Goal: Task Accomplishment & Management: Use online tool/utility

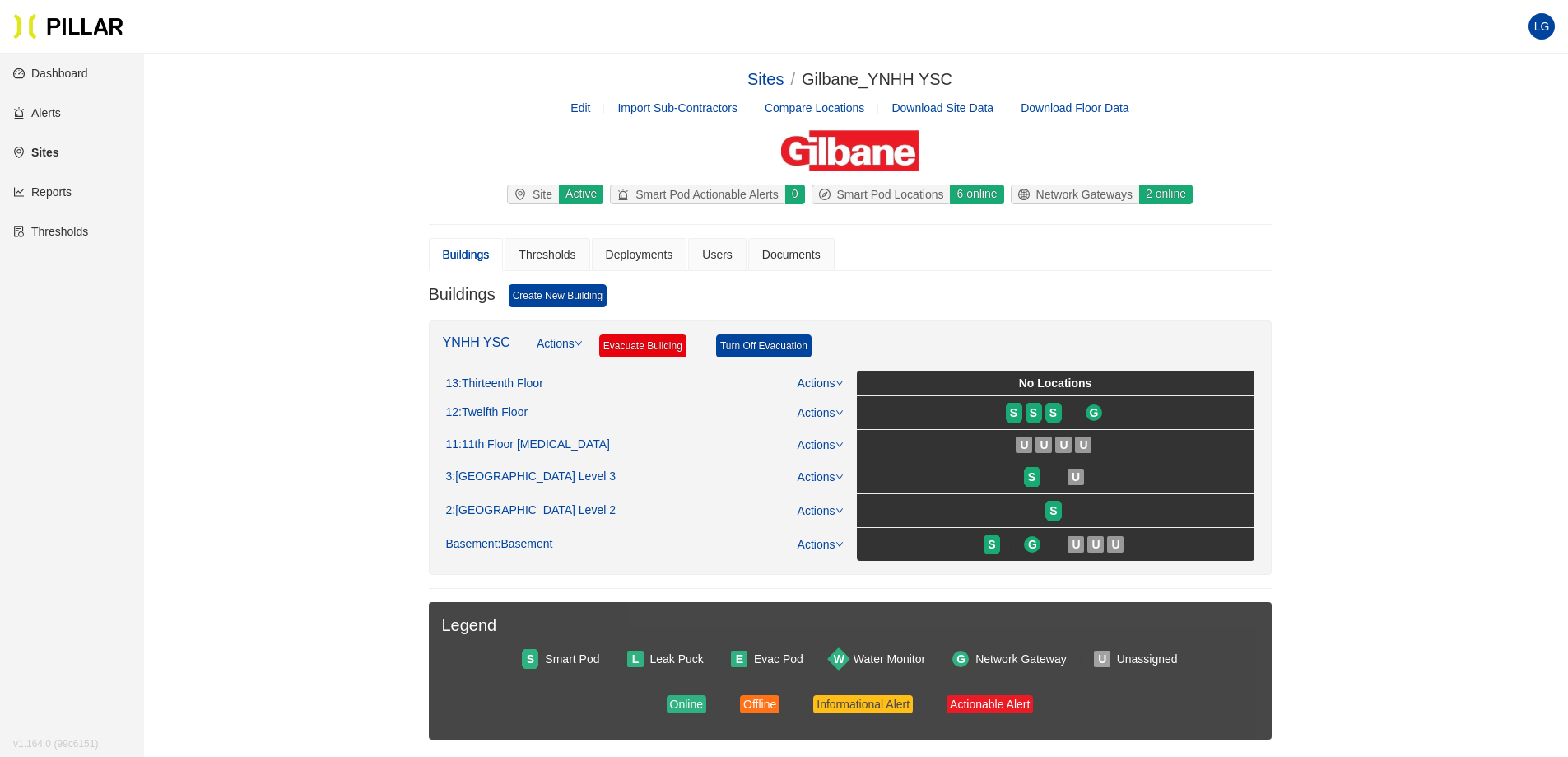
click at [58, 185] on link "Reports" at bounding box center [41, 192] width 58 height 13
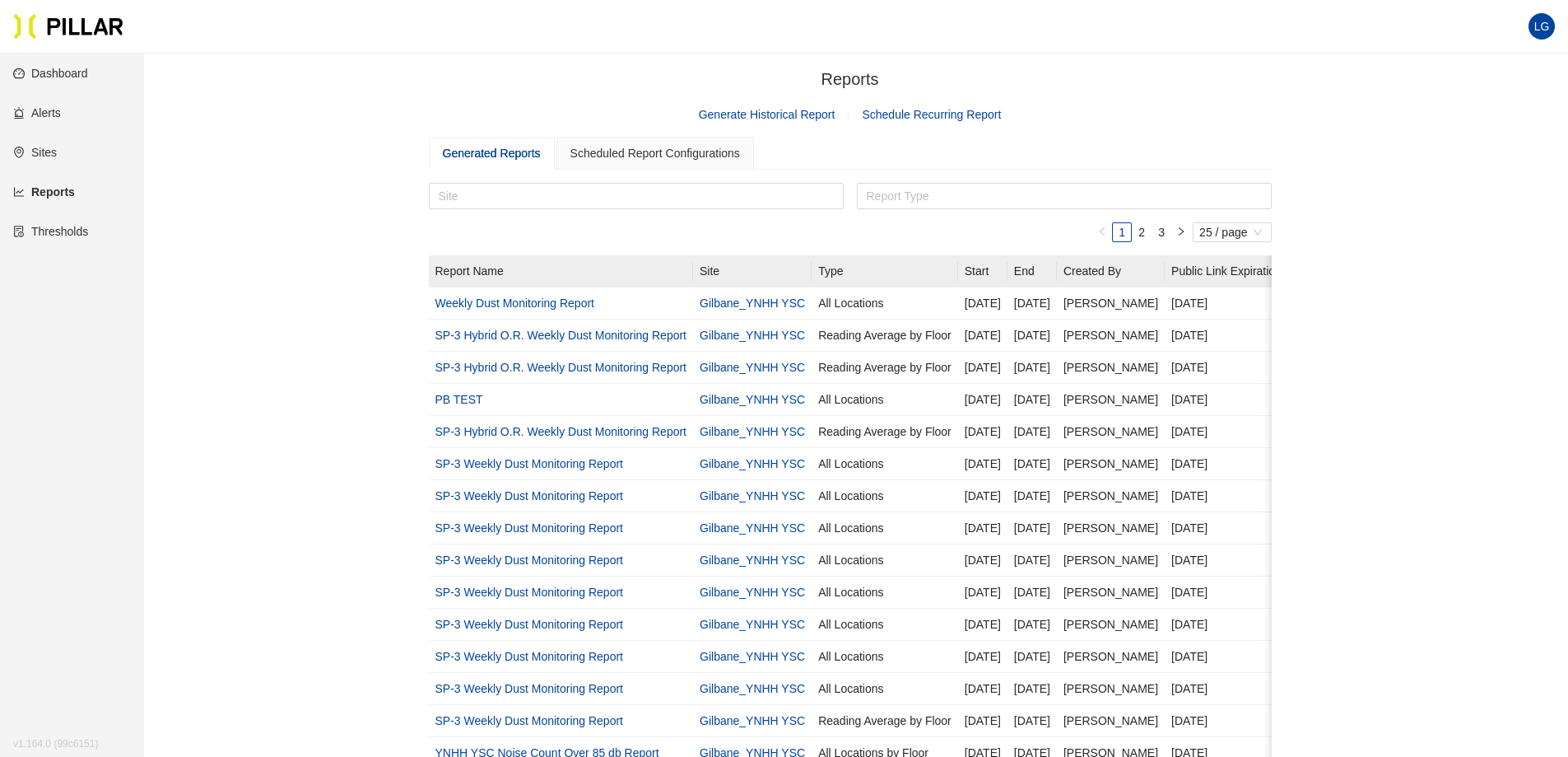
click at [787, 116] on link "Generate Historical Report" at bounding box center [767, 114] width 136 height 13
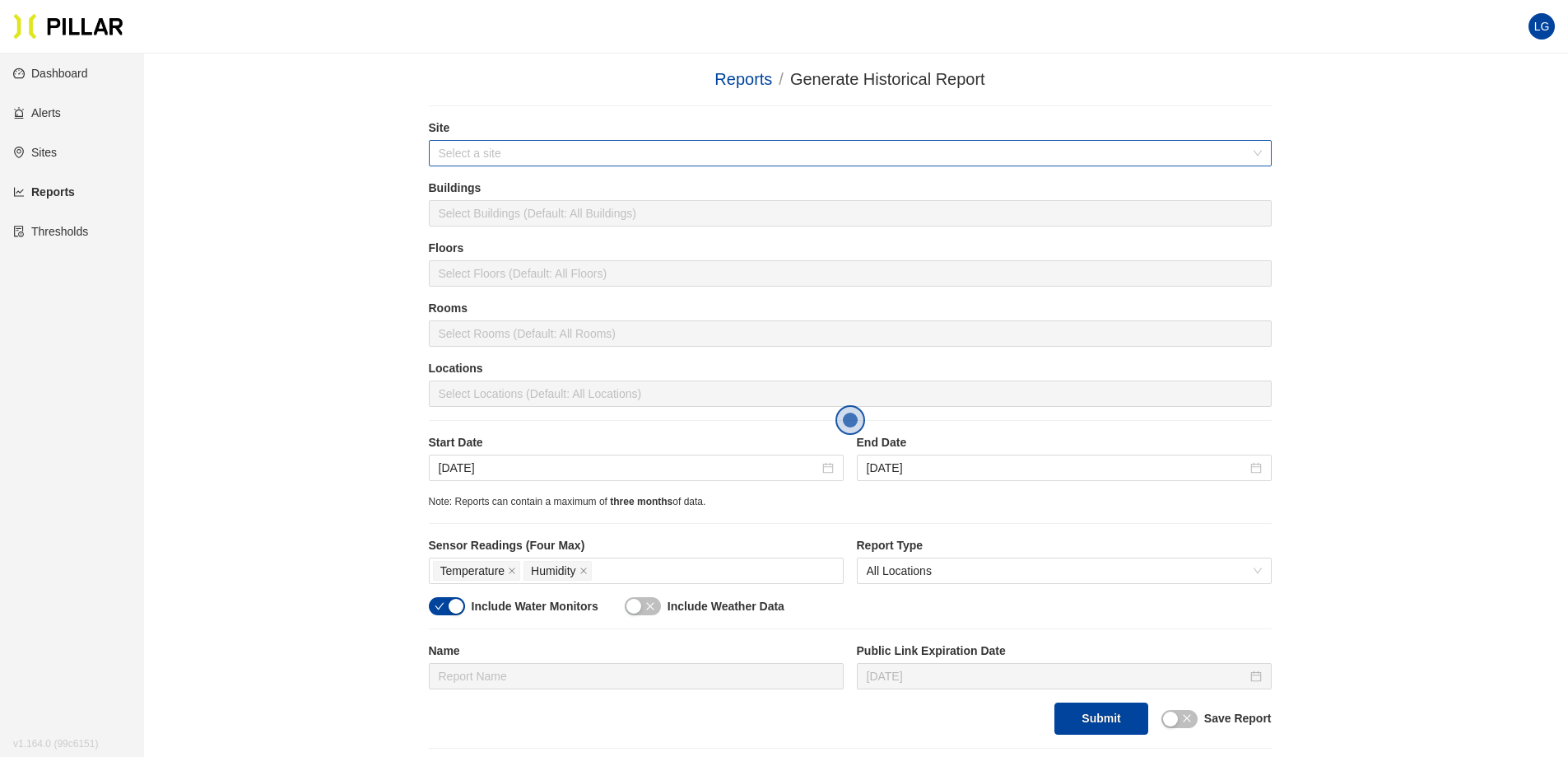
click at [688, 148] on input "search" at bounding box center [844, 153] width 812 height 25
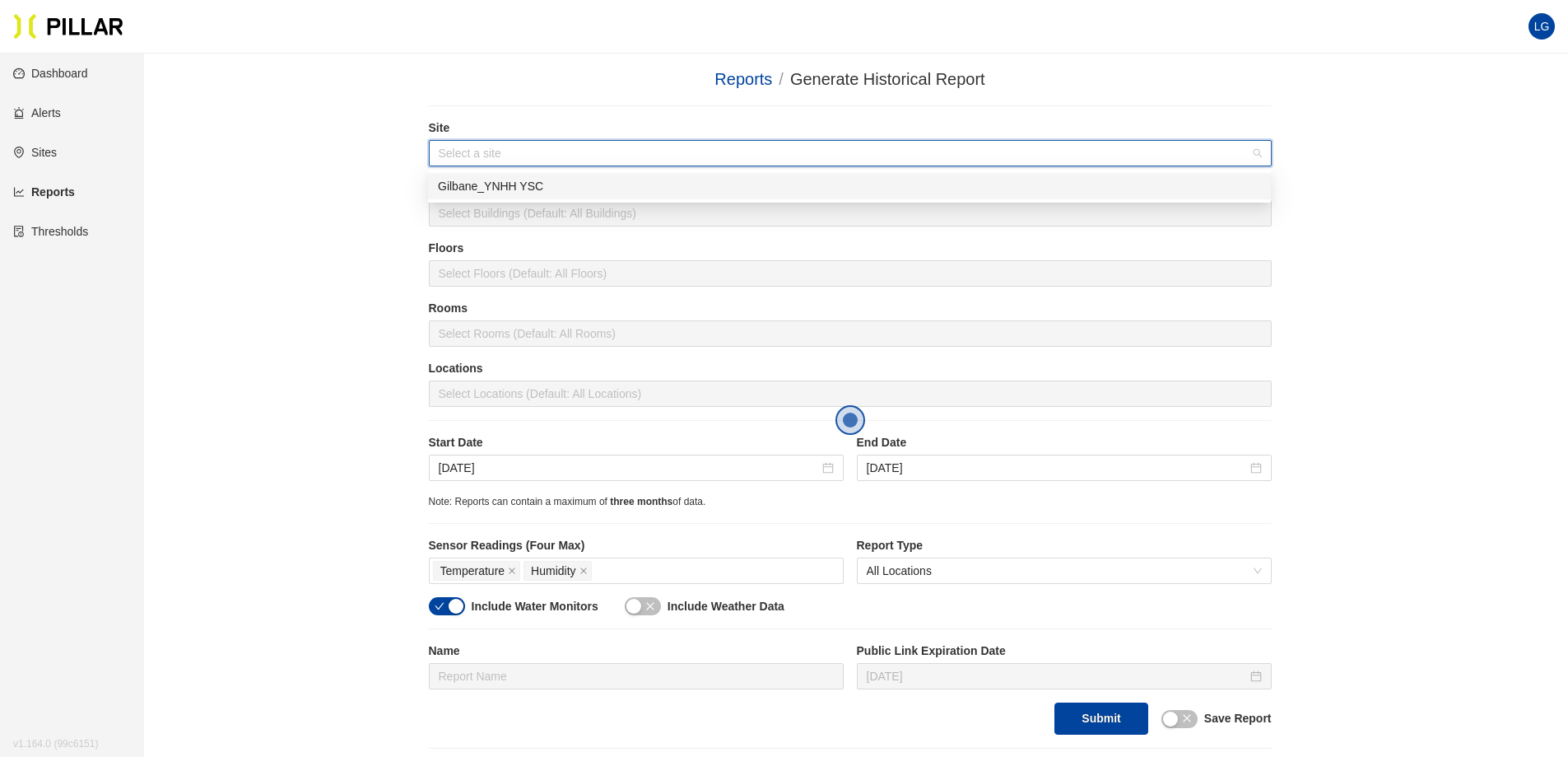
click at [574, 180] on div "Gilbane_YNHH YSC" at bounding box center [849, 186] width 823 height 18
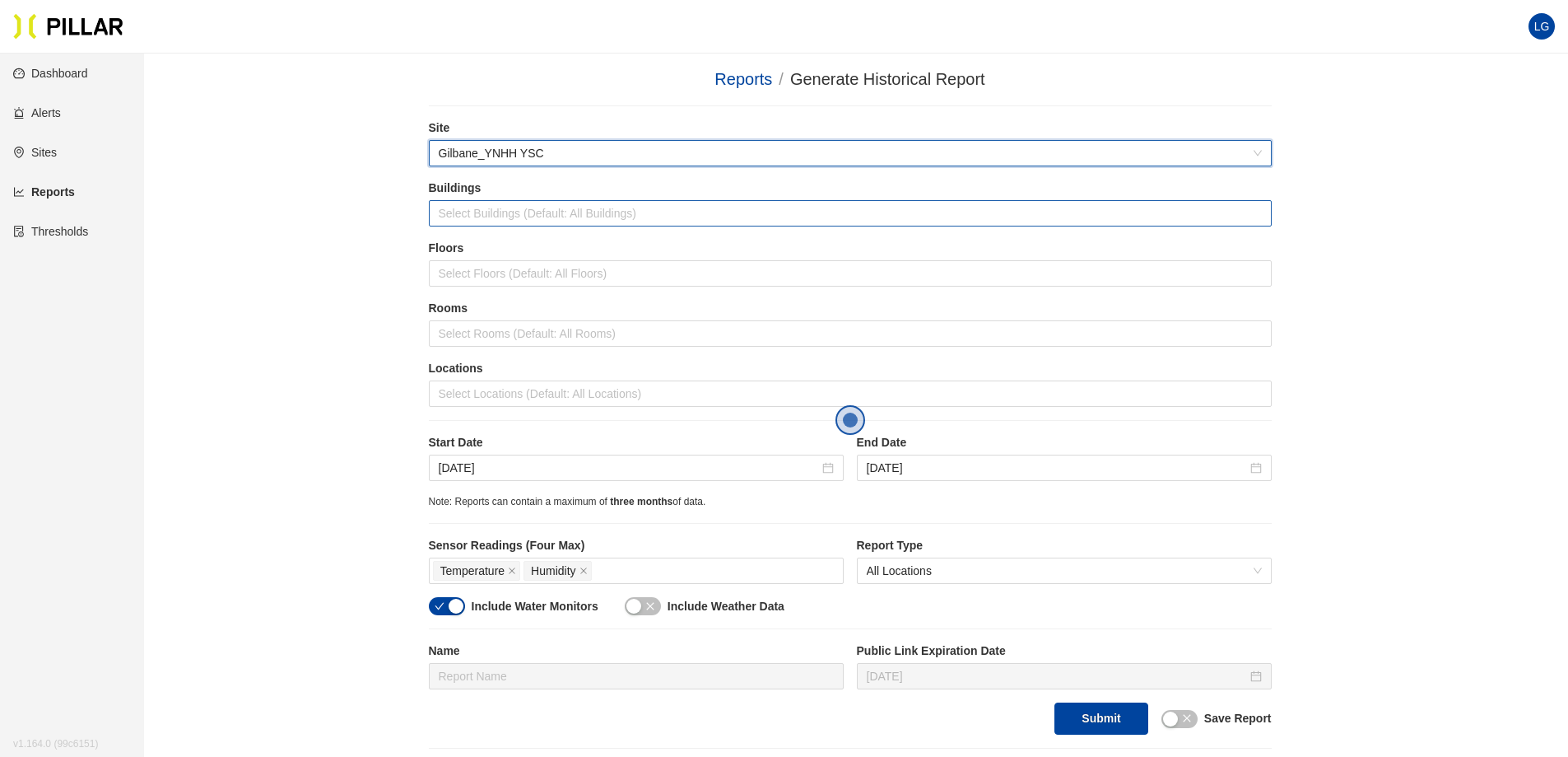
click at [562, 221] on div at bounding box center [851, 213] width 835 height 23
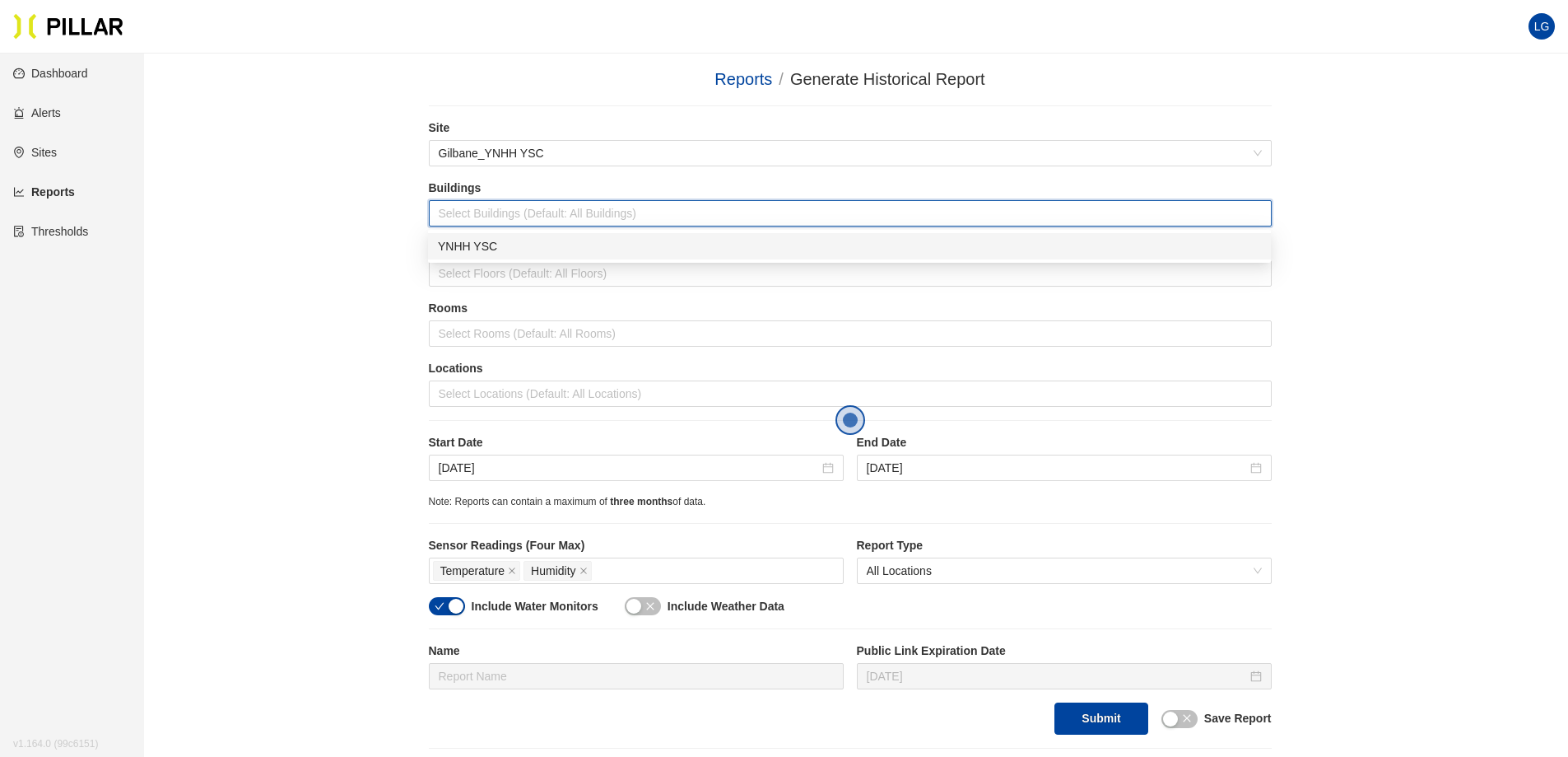
click at [537, 241] on div "YNHH YSC" at bounding box center [849, 246] width 823 height 18
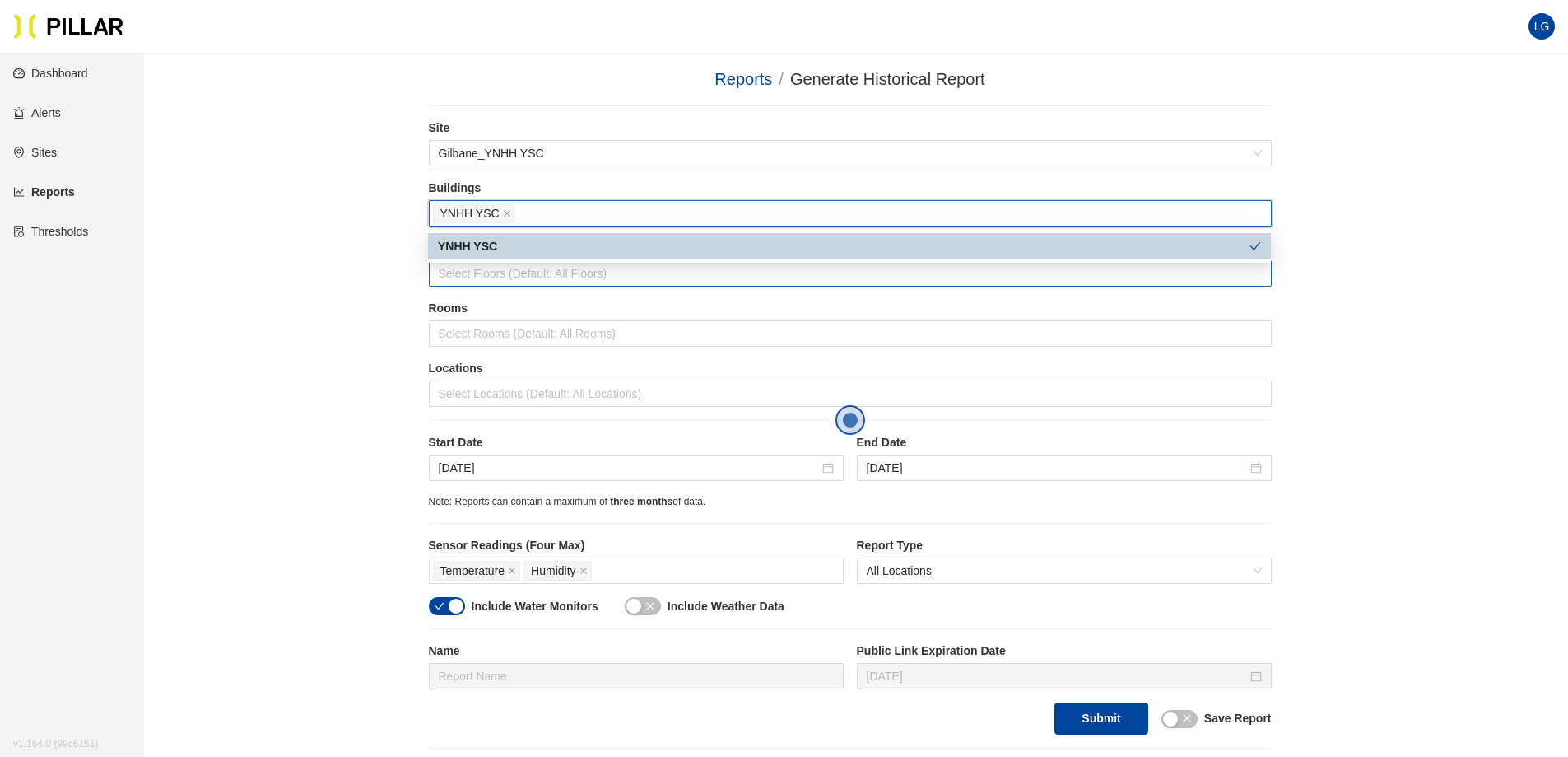
click at [536, 273] on div at bounding box center [851, 273] width 835 height 23
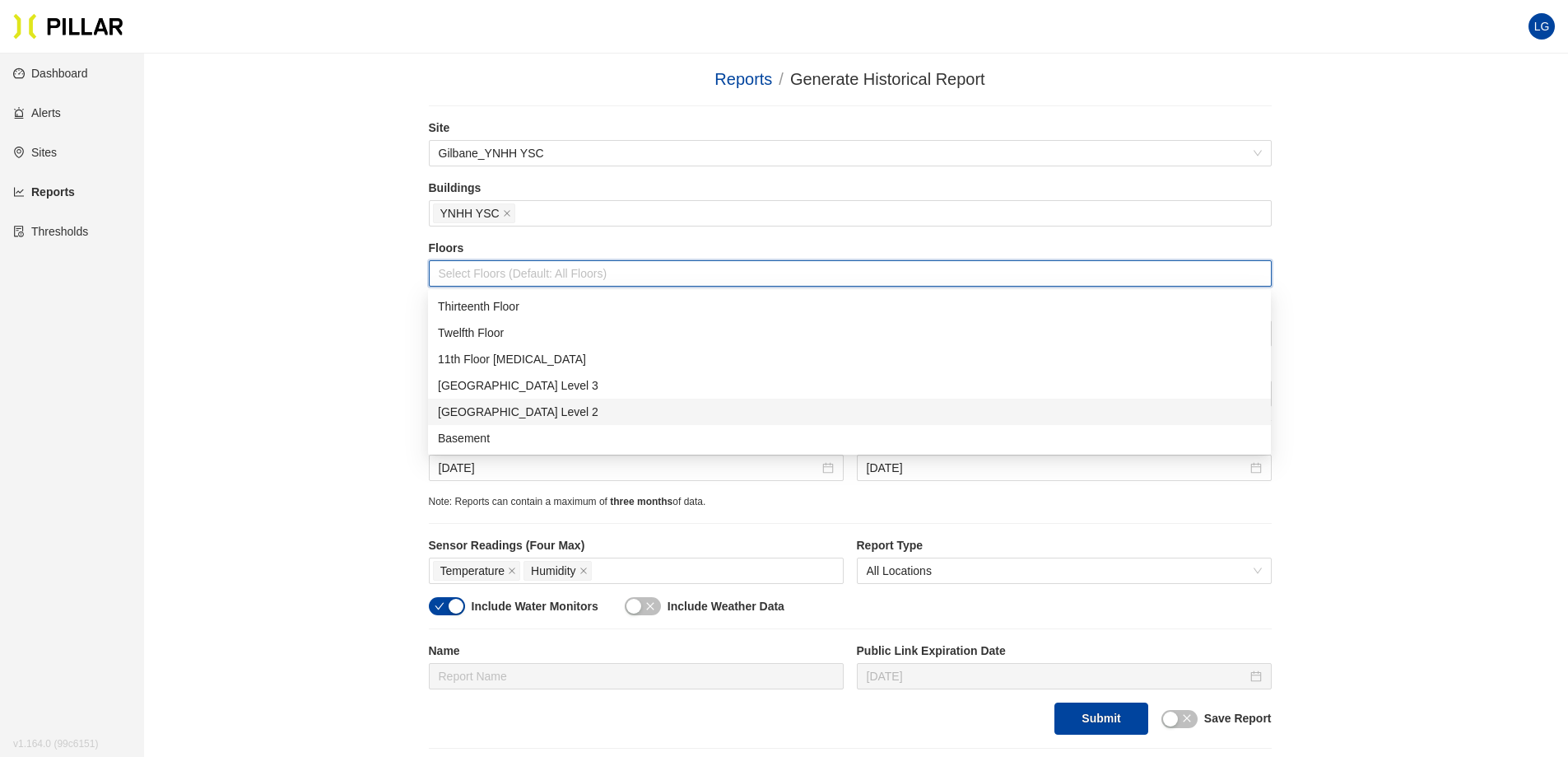
click at [544, 409] on div "[GEOGRAPHIC_DATA] Level 2" at bounding box center [849, 412] width 823 height 18
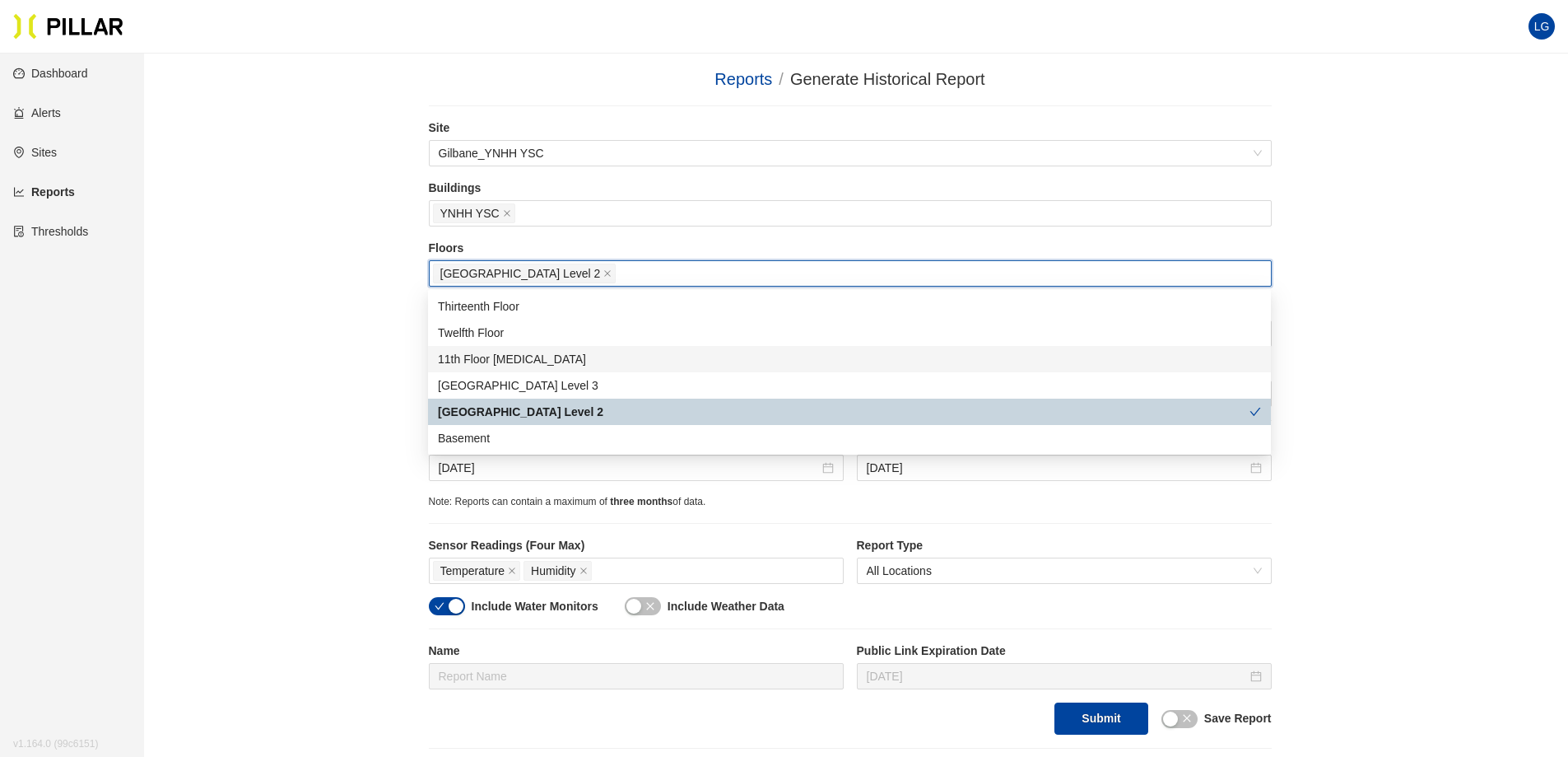
click at [259, 318] on div "Reports / Generate Historical Report / Site Gilbane_YNHH YSC Buildings YNHH YSC…" at bounding box center [850, 407] width 1331 height 681
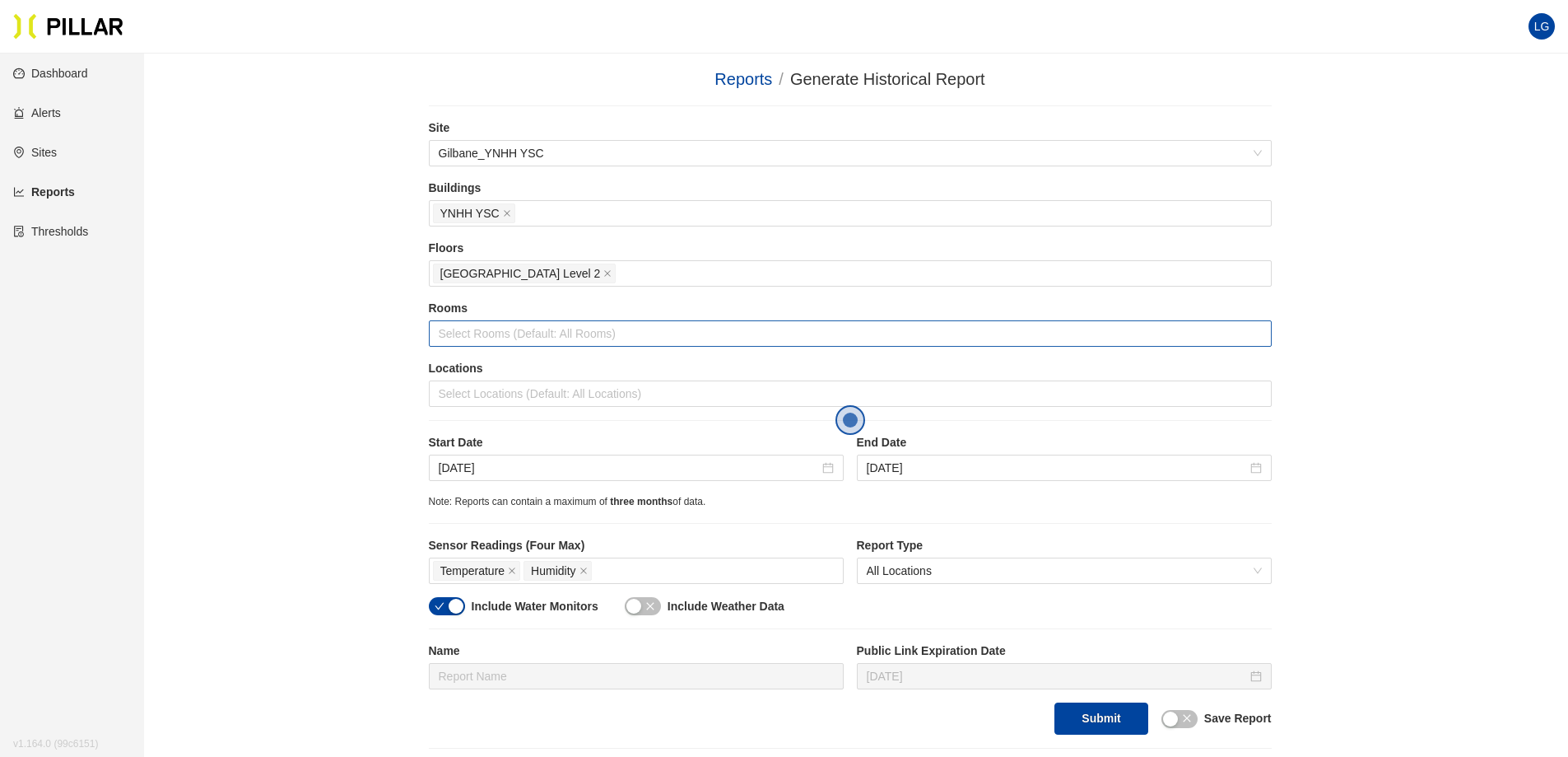
click at [533, 335] on div at bounding box center [851, 333] width 835 height 23
click at [318, 335] on div "Reports / Generate Historical Report / Site Gilbane_YNHH YSC Buildings YNHH YSC…" at bounding box center [850, 407] width 1331 height 681
click at [504, 396] on div at bounding box center [851, 393] width 835 height 23
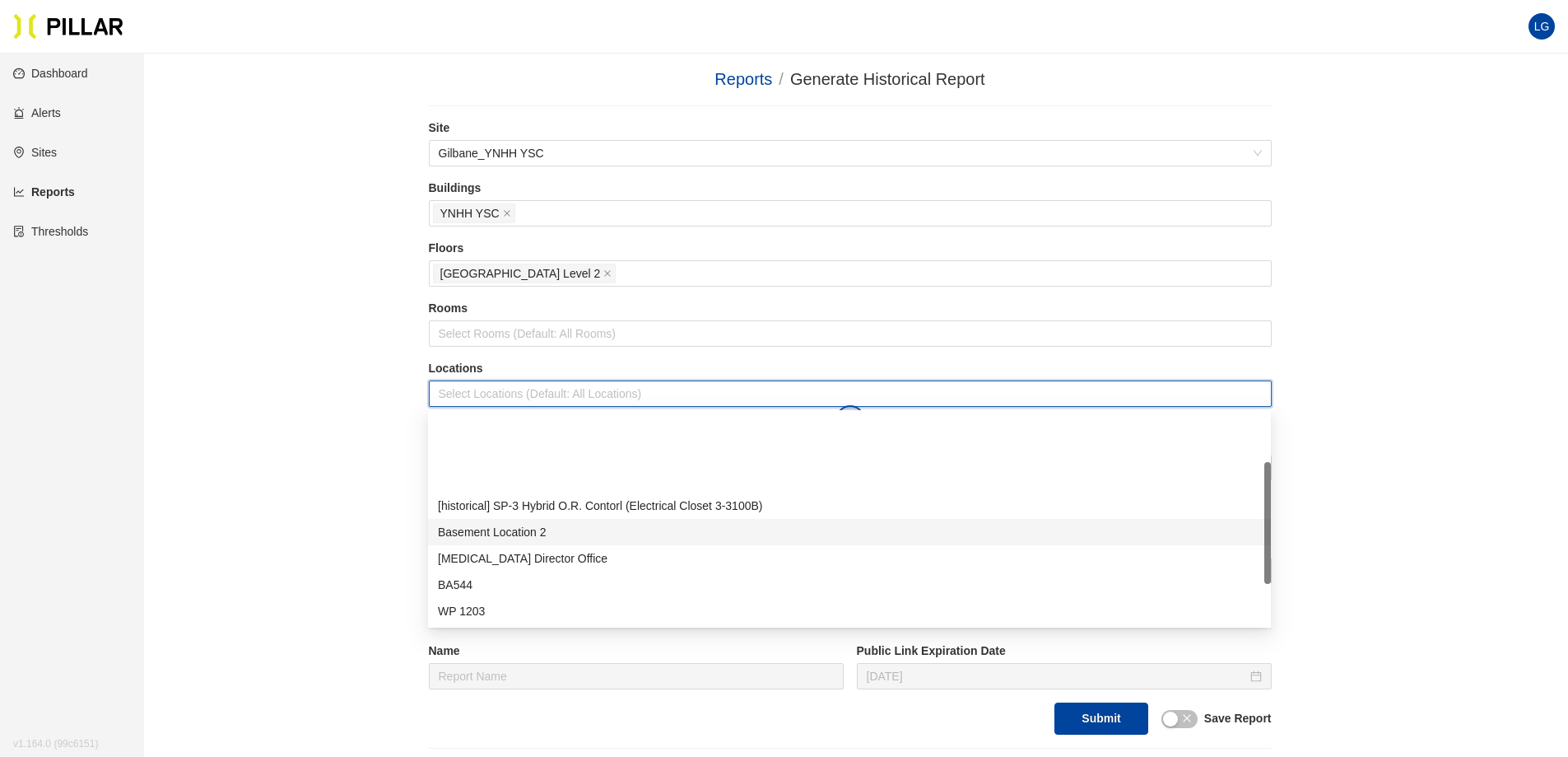
scroll to position [158, 0]
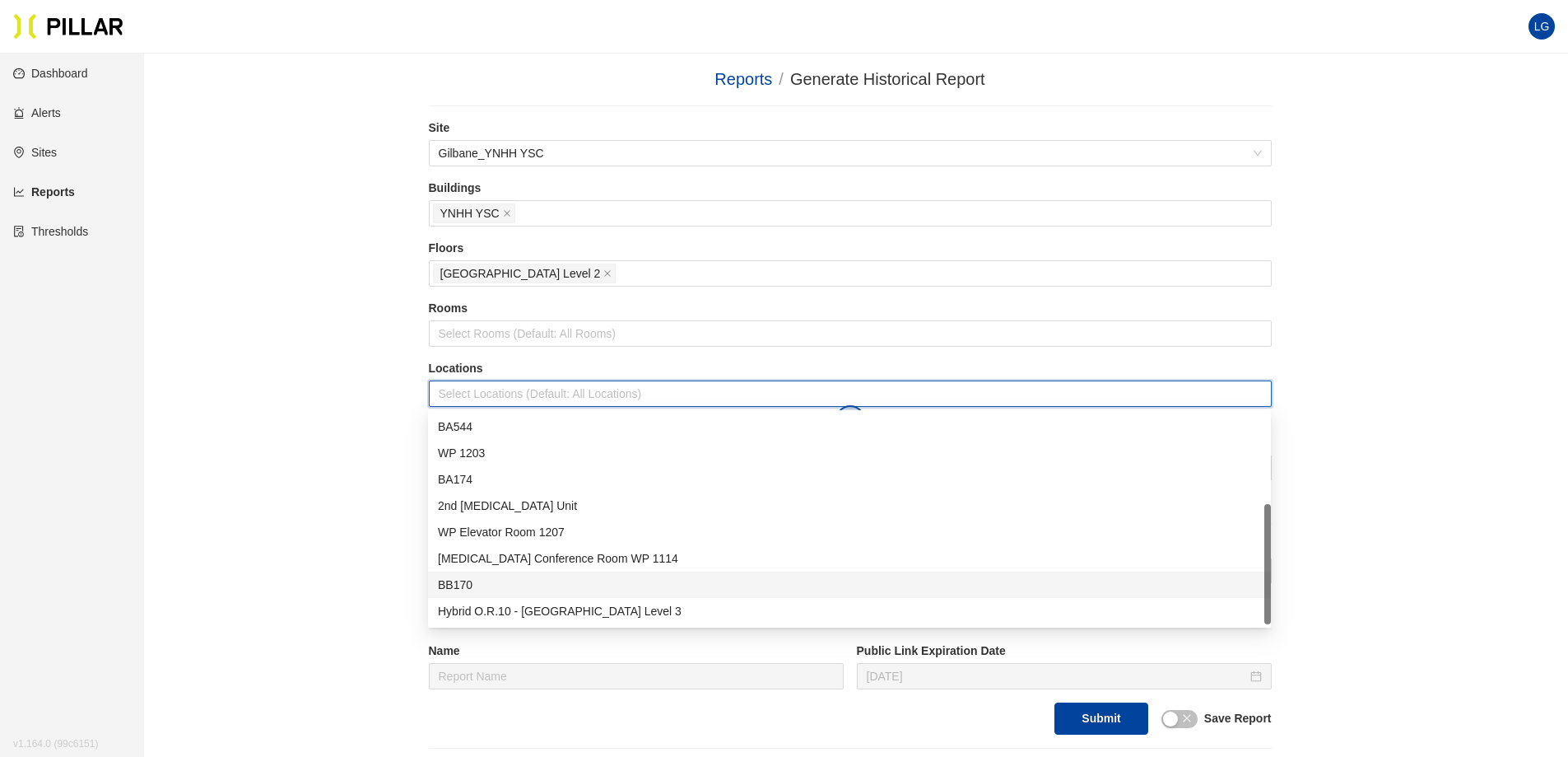
click at [489, 584] on div "BB170" at bounding box center [849, 585] width 823 height 18
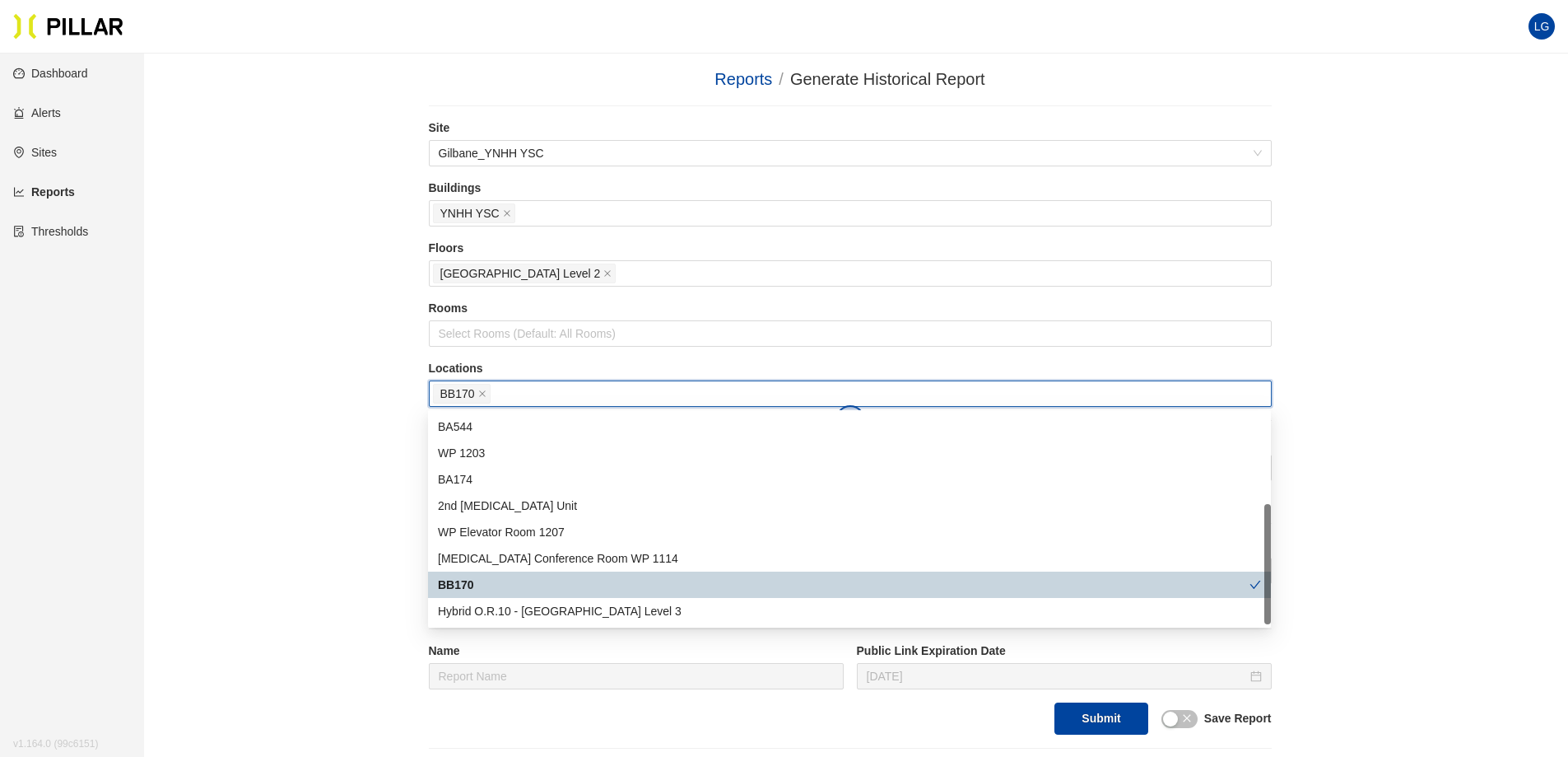
click at [316, 486] on div "Reports / Generate Historical Report / Site Gilbane_YNHH YSC Buildings YNHH YSC…" at bounding box center [850, 407] width 1331 height 681
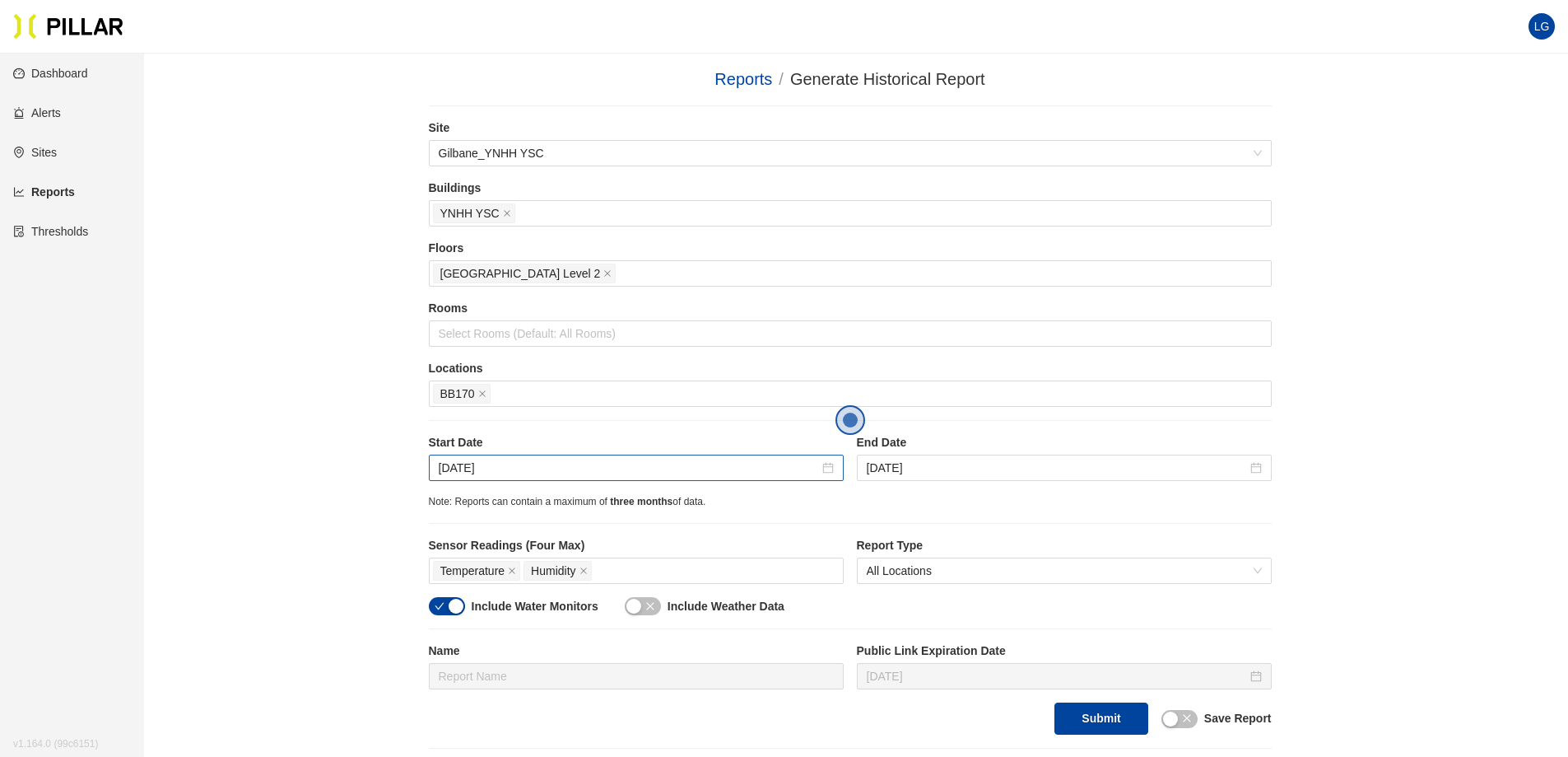
click at [464, 457] on div "[DATE]" at bounding box center [636, 467] width 415 height 27
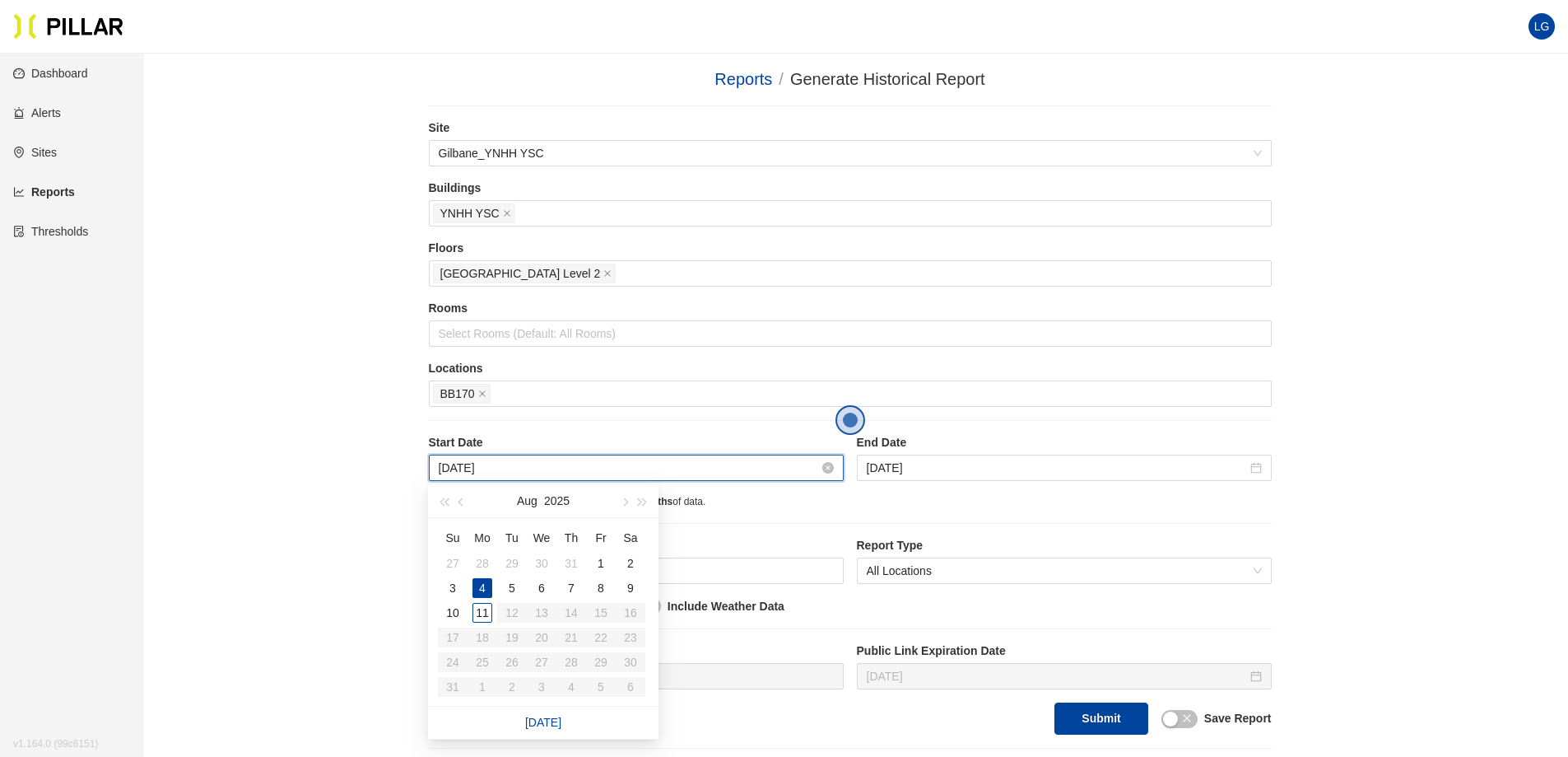
click at [471, 462] on input "[DATE]" at bounding box center [629, 467] width 381 height 18
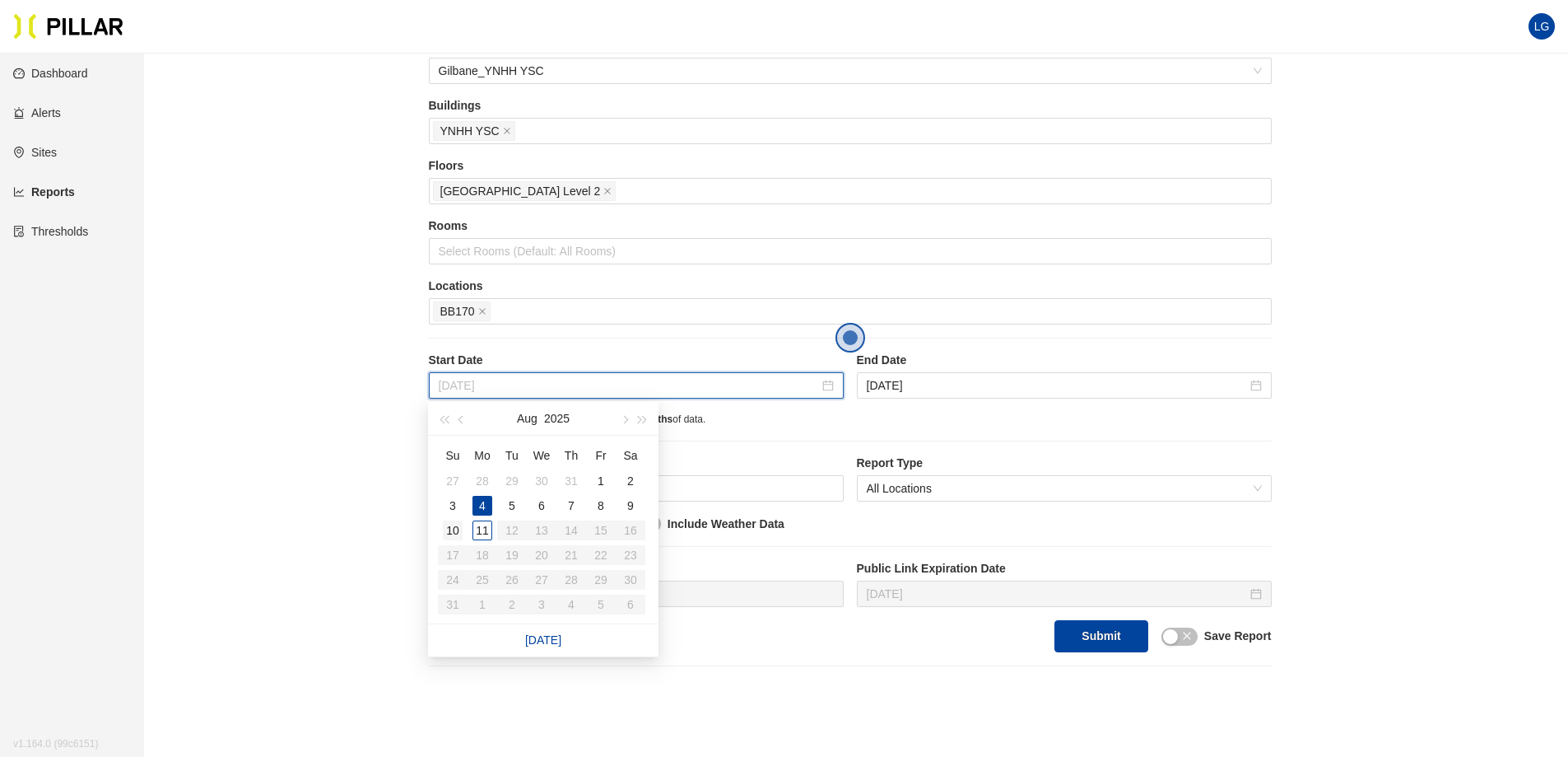
click at [458, 532] on div "10" at bounding box center [452, 529] width 19 height 19
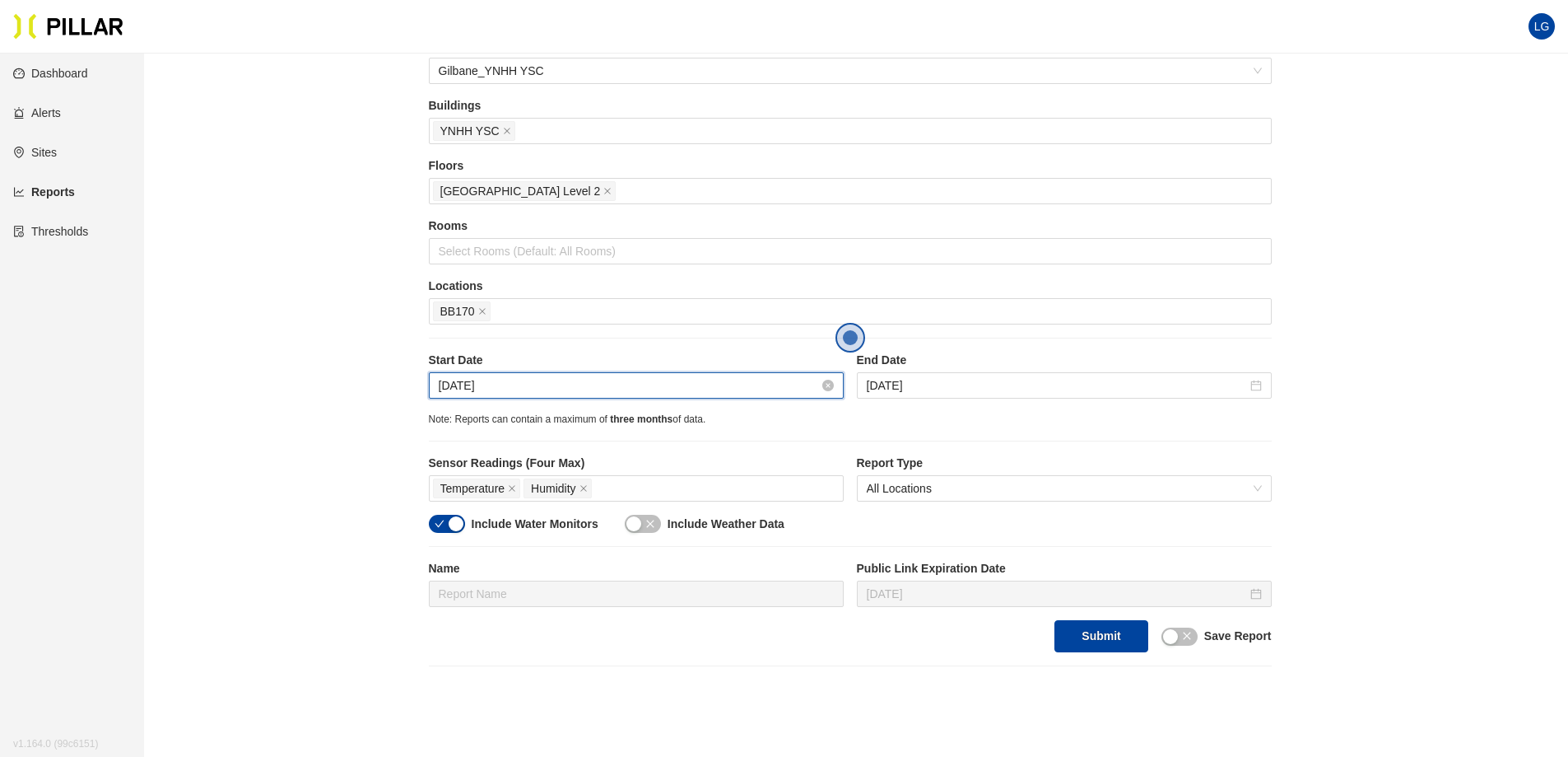
click at [694, 381] on input "[DATE]" at bounding box center [629, 385] width 381 height 18
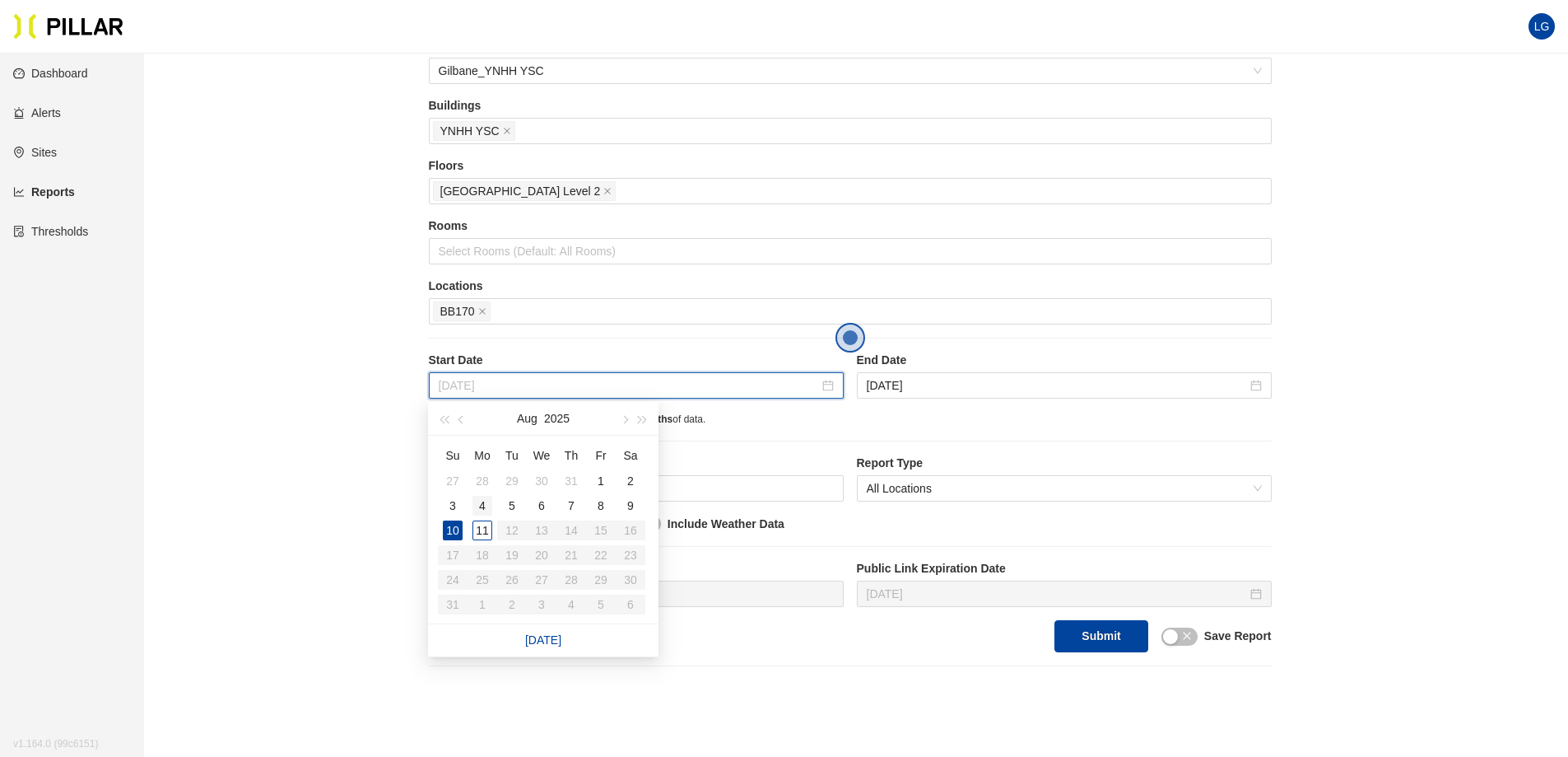
type input "[DATE]"
click at [479, 509] on div "4" at bounding box center [482, 505] width 19 height 19
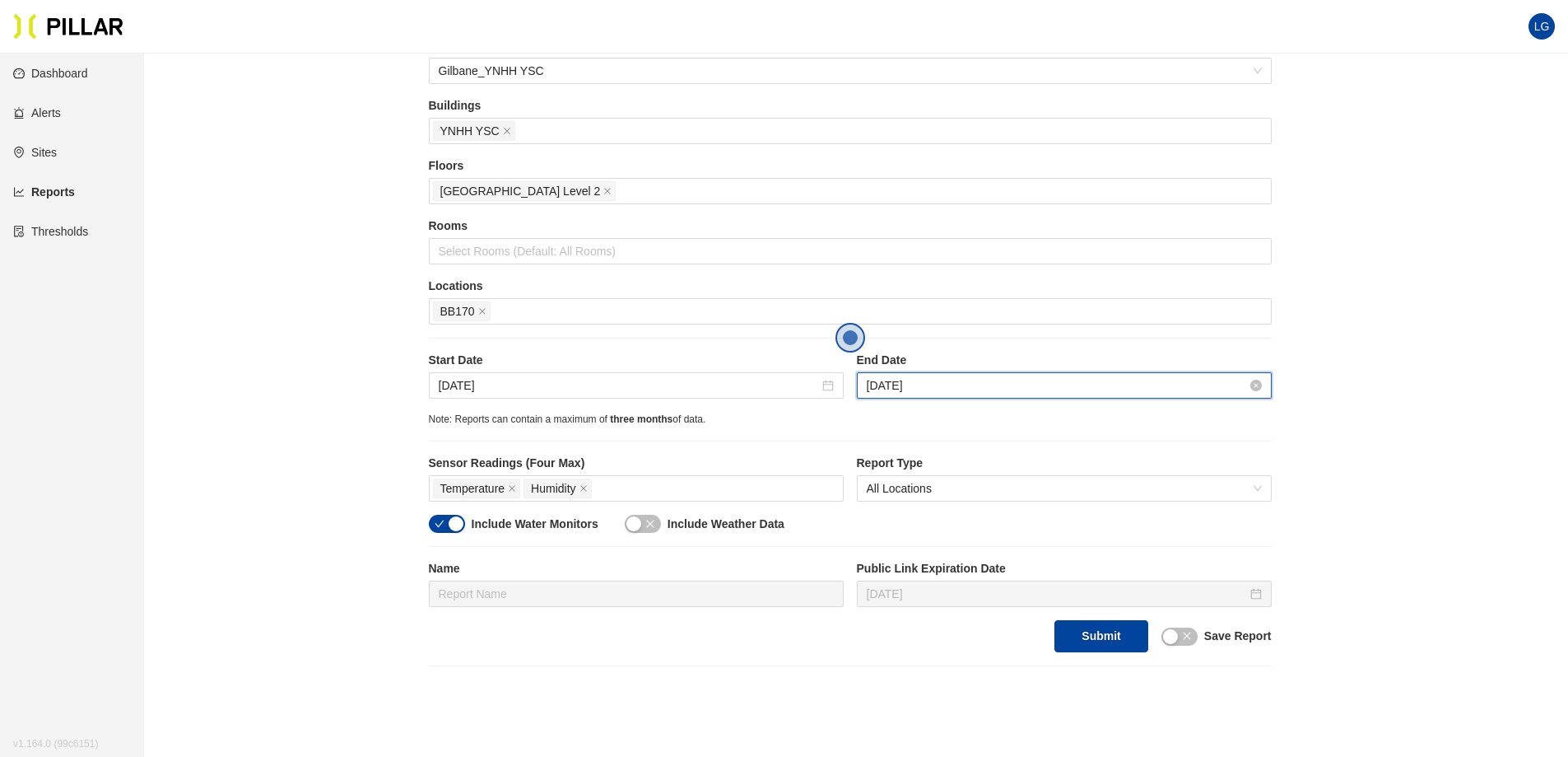
click at [1071, 395] on input "[DATE]" at bounding box center [1056, 385] width 381 height 18
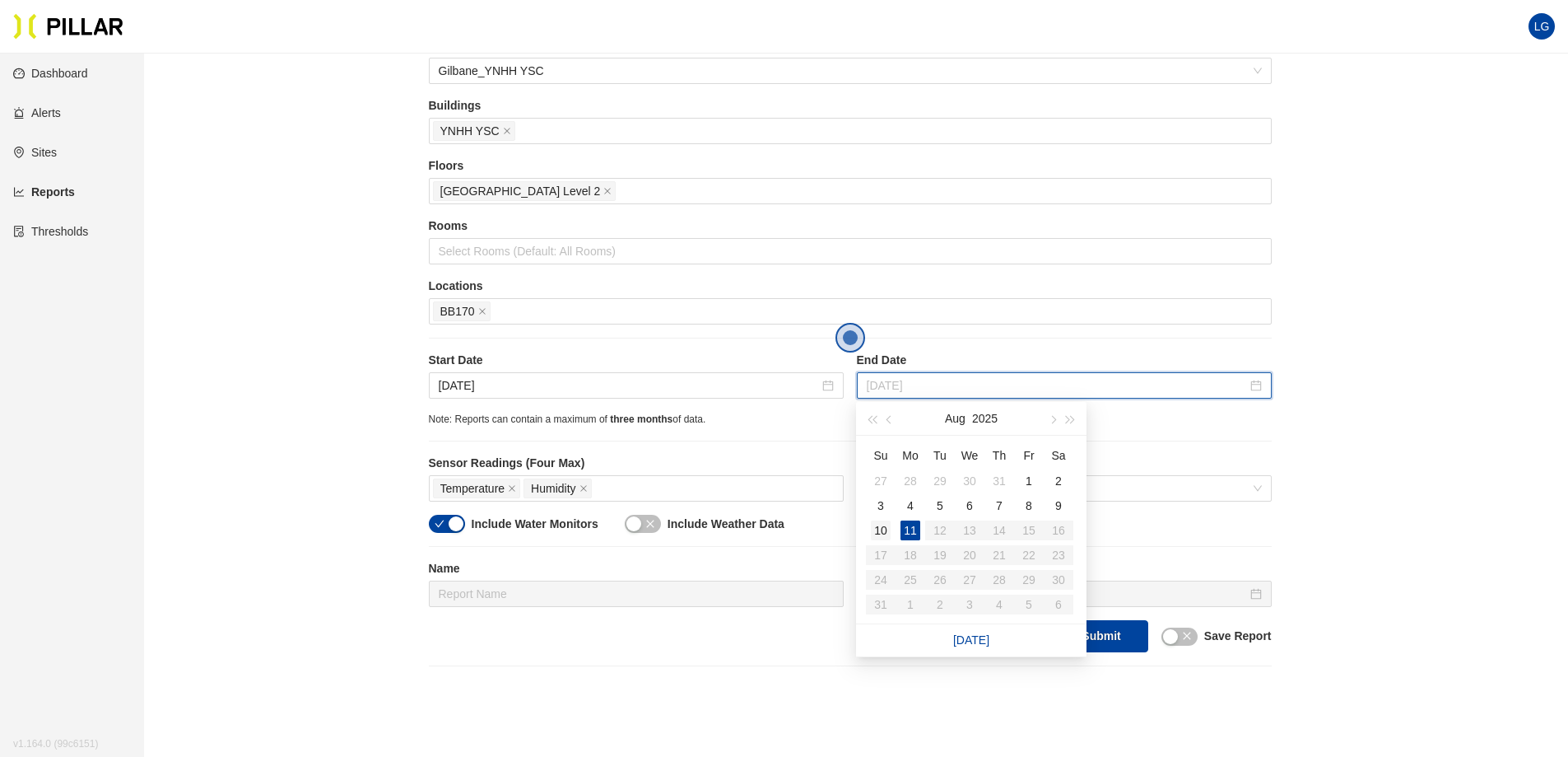
type input "[DATE]"
click at [876, 532] on div "10" at bounding box center [880, 529] width 19 height 19
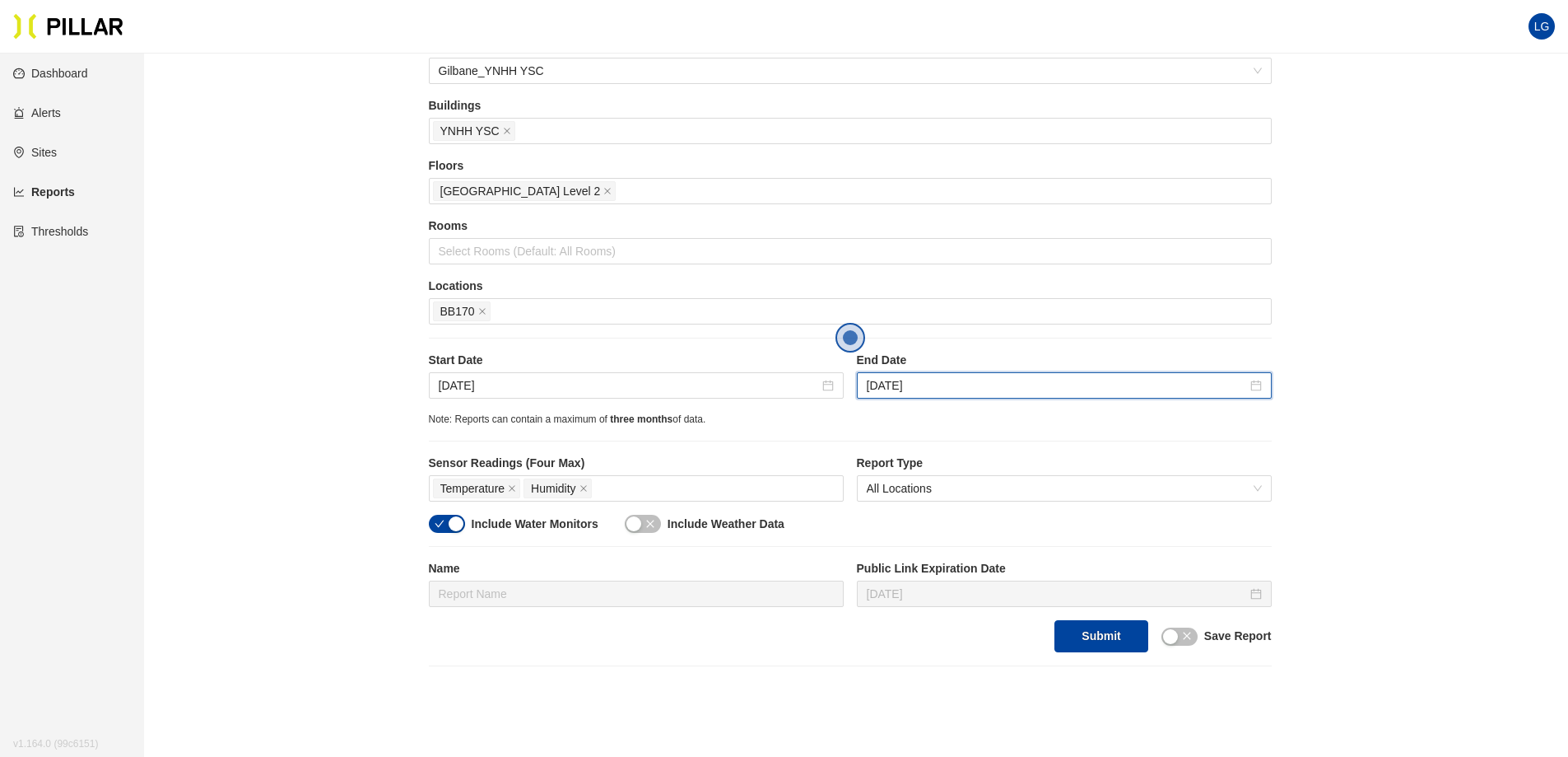
click at [1371, 366] on div "Reports / Generate Historical Report / Site Gilbane_YNHH YSC Buildings YNHH YSC…" at bounding box center [850, 325] width 1331 height 681
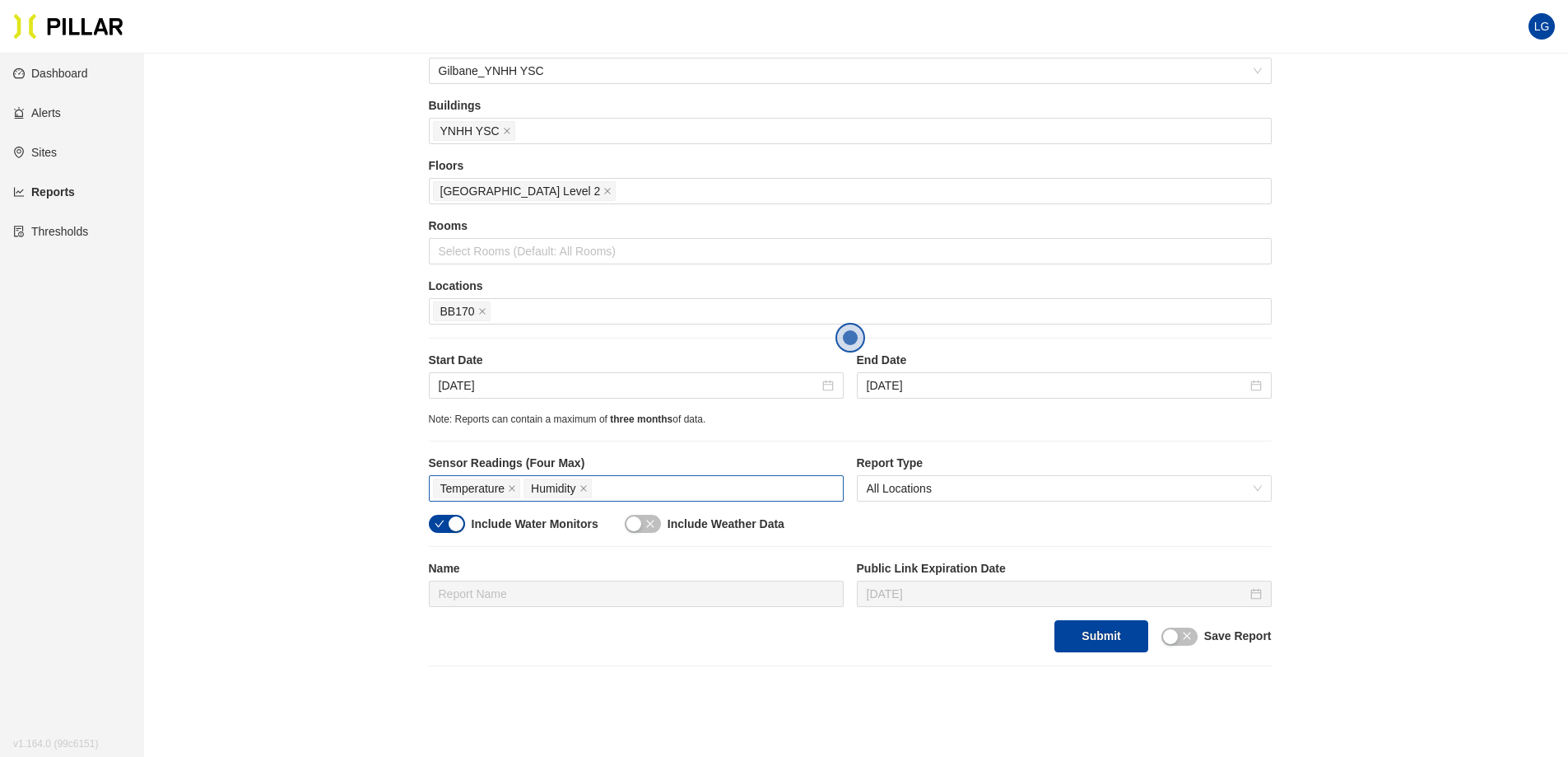
click at [632, 483] on div "Temperature Humidity" at bounding box center [636, 488] width 407 height 23
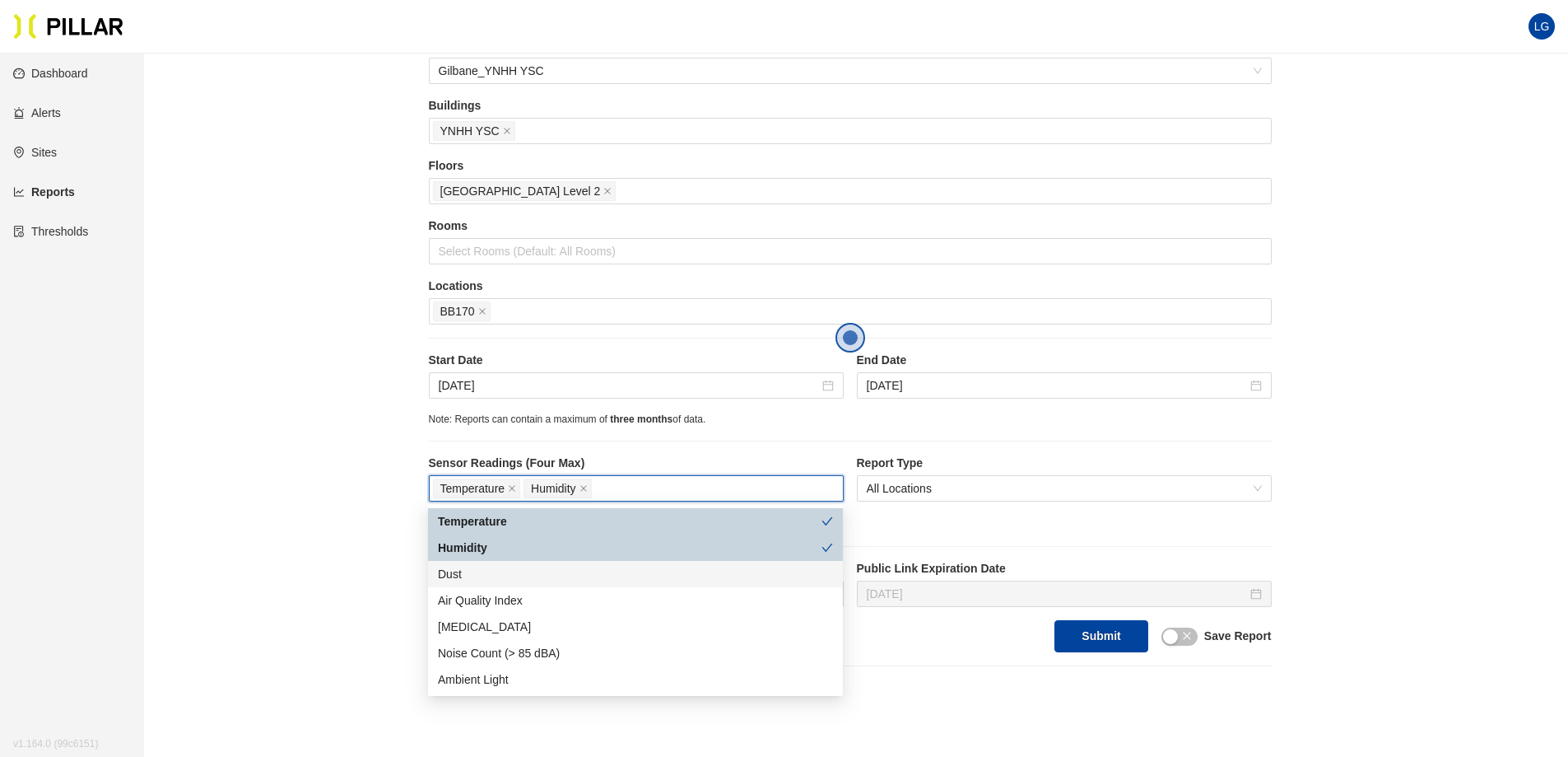
click at [528, 583] on div "Dust" at bounding box center [635, 574] width 415 height 27
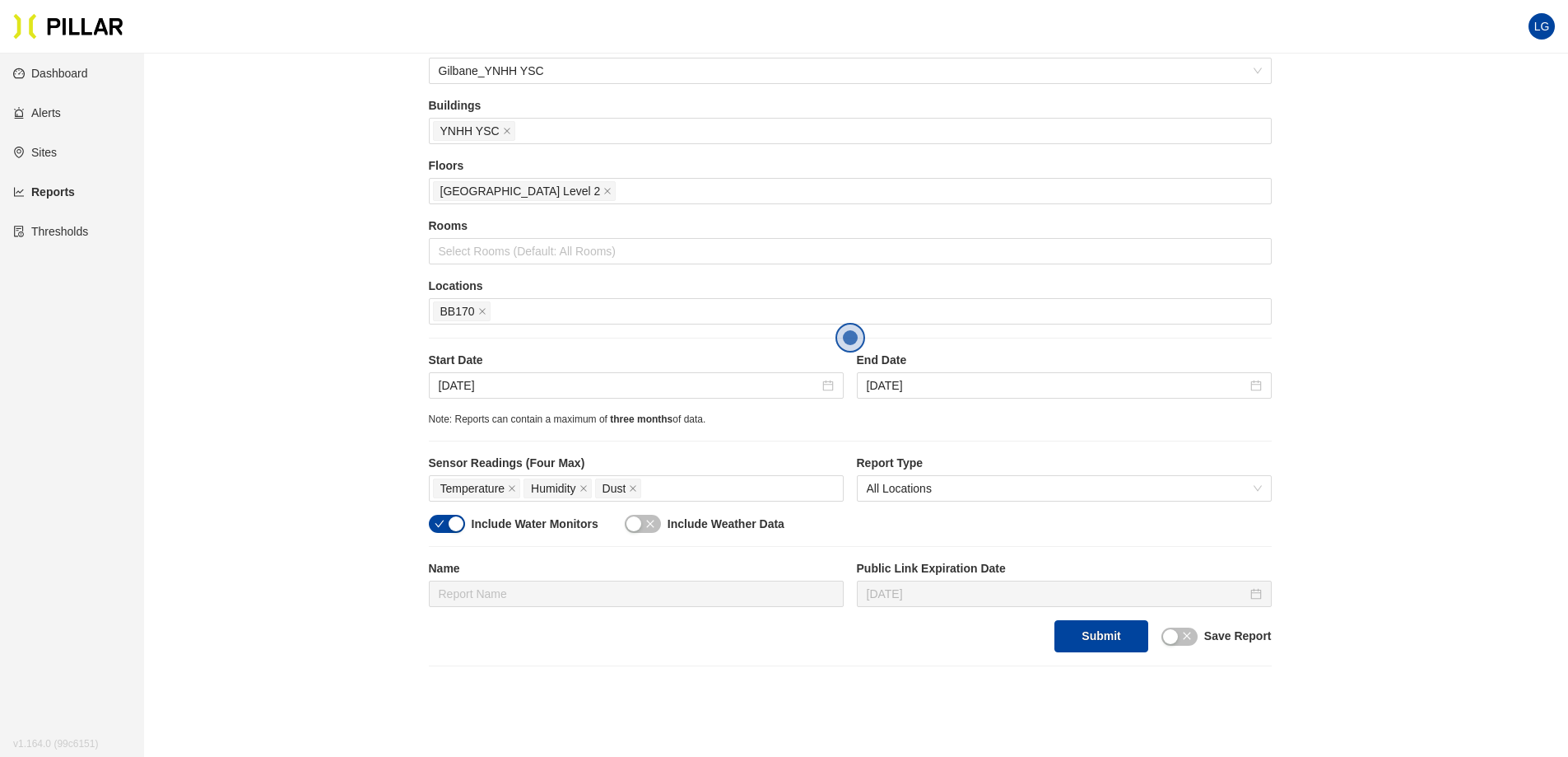
click at [273, 457] on div "Reports / Generate Historical Report / Site Gilbane_YNHH YSC Buildings YNHH YSC…" at bounding box center [850, 325] width 1331 height 681
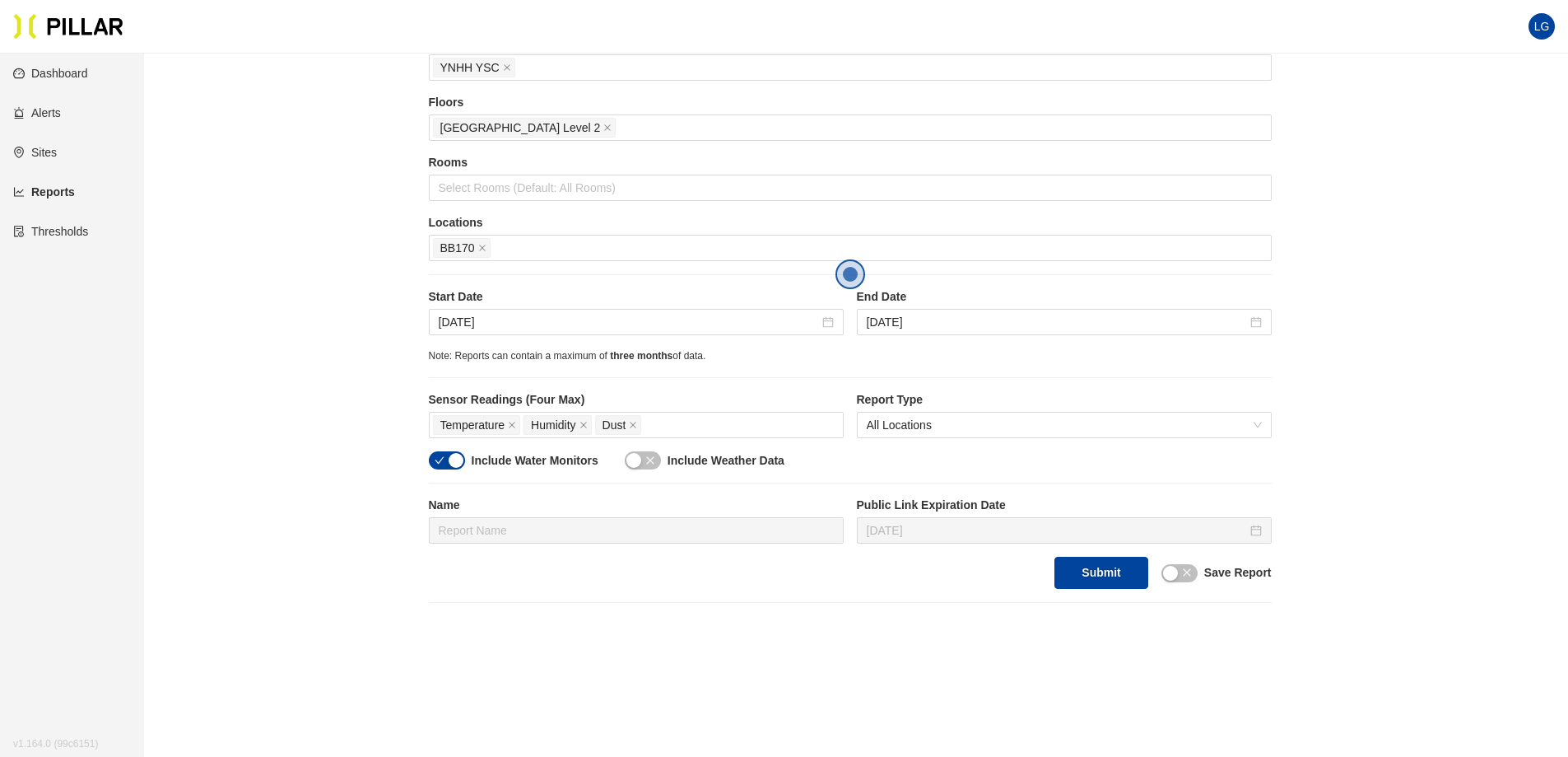
scroll to position [255, 0]
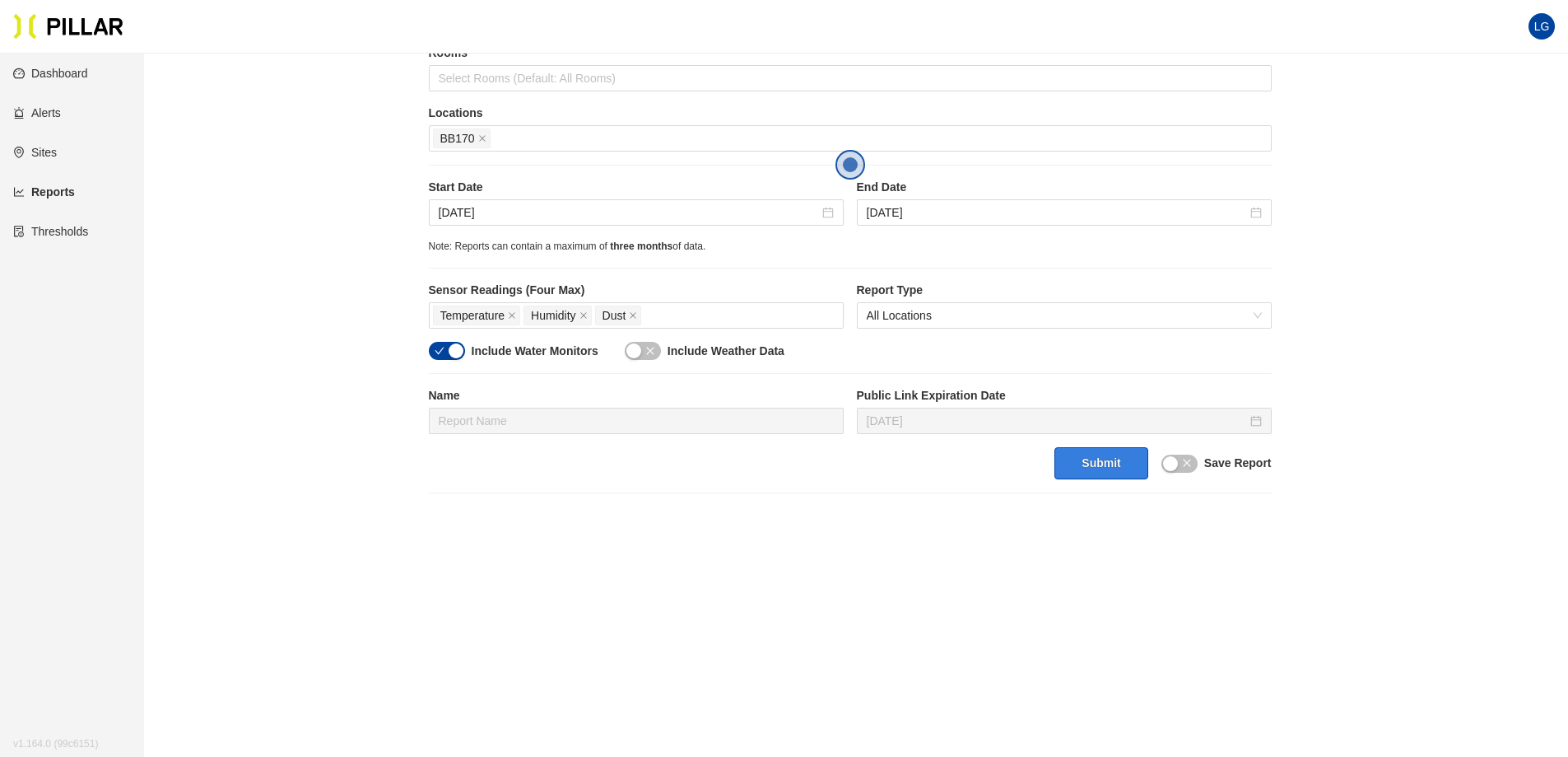
click at [1108, 468] on button "Submit" at bounding box center [1101, 463] width 93 height 32
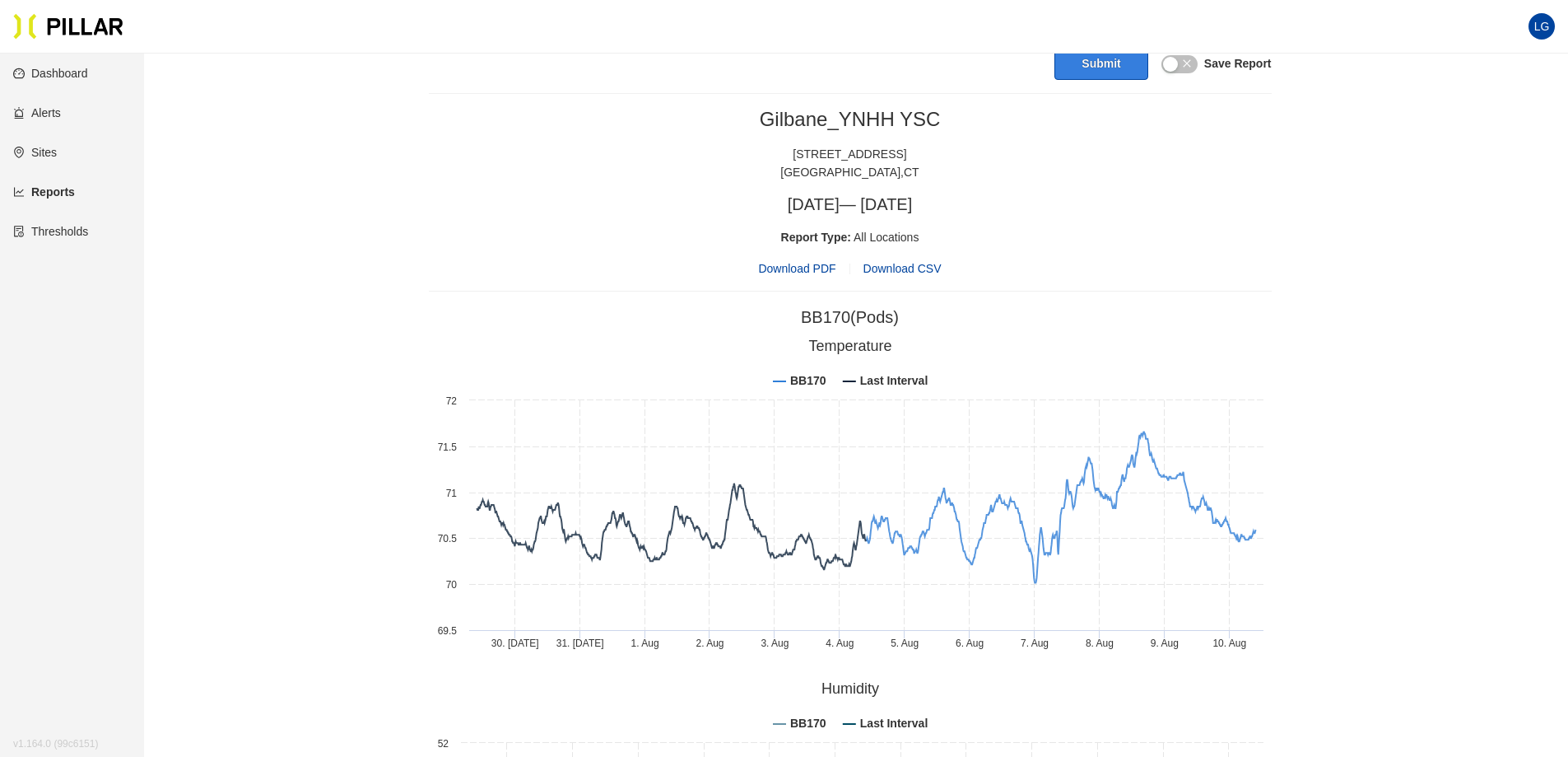
scroll to position [408, 0]
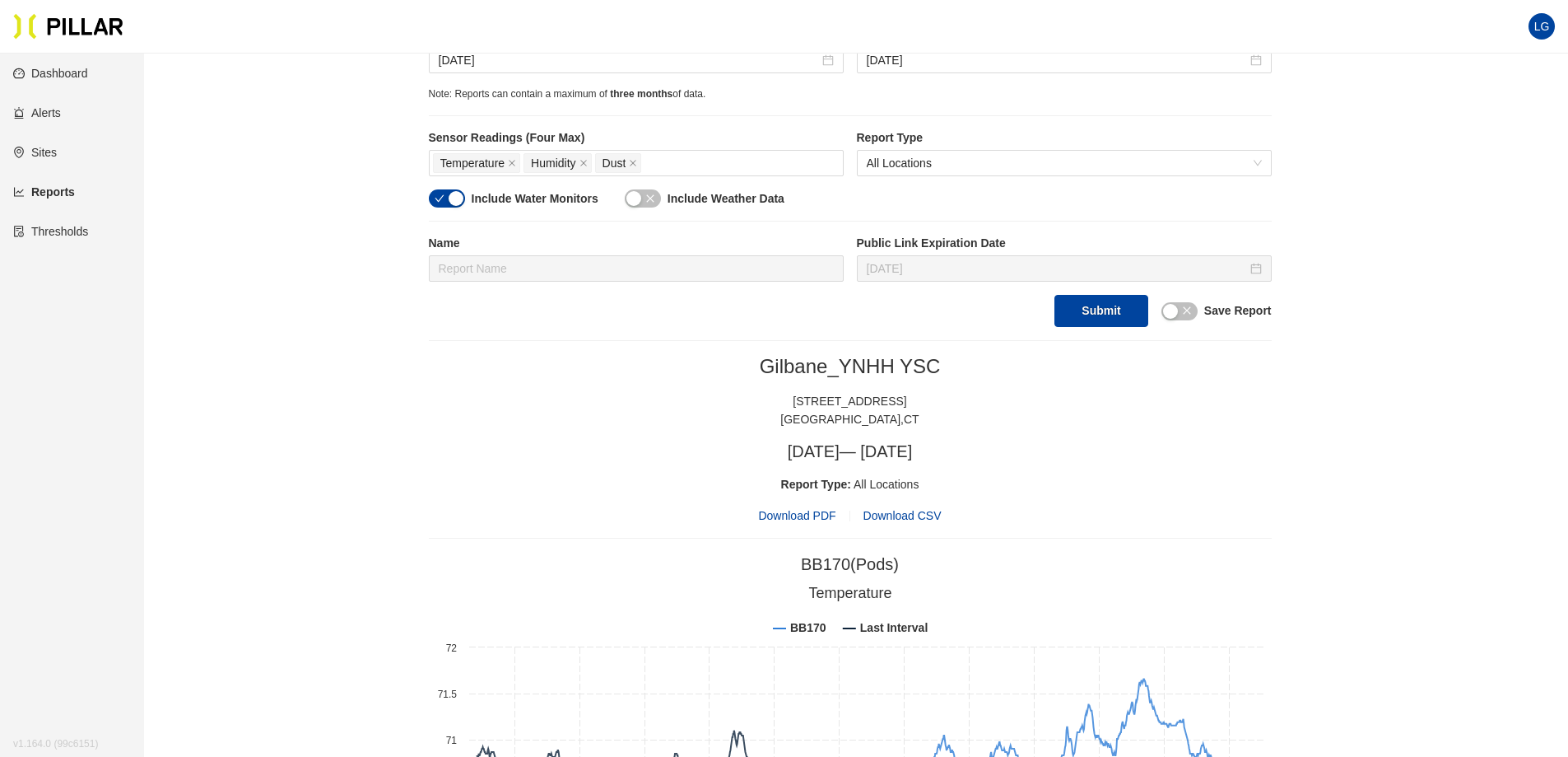
click at [772, 515] on span "Download PDF" at bounding box center [796, 515] width 77 height 18
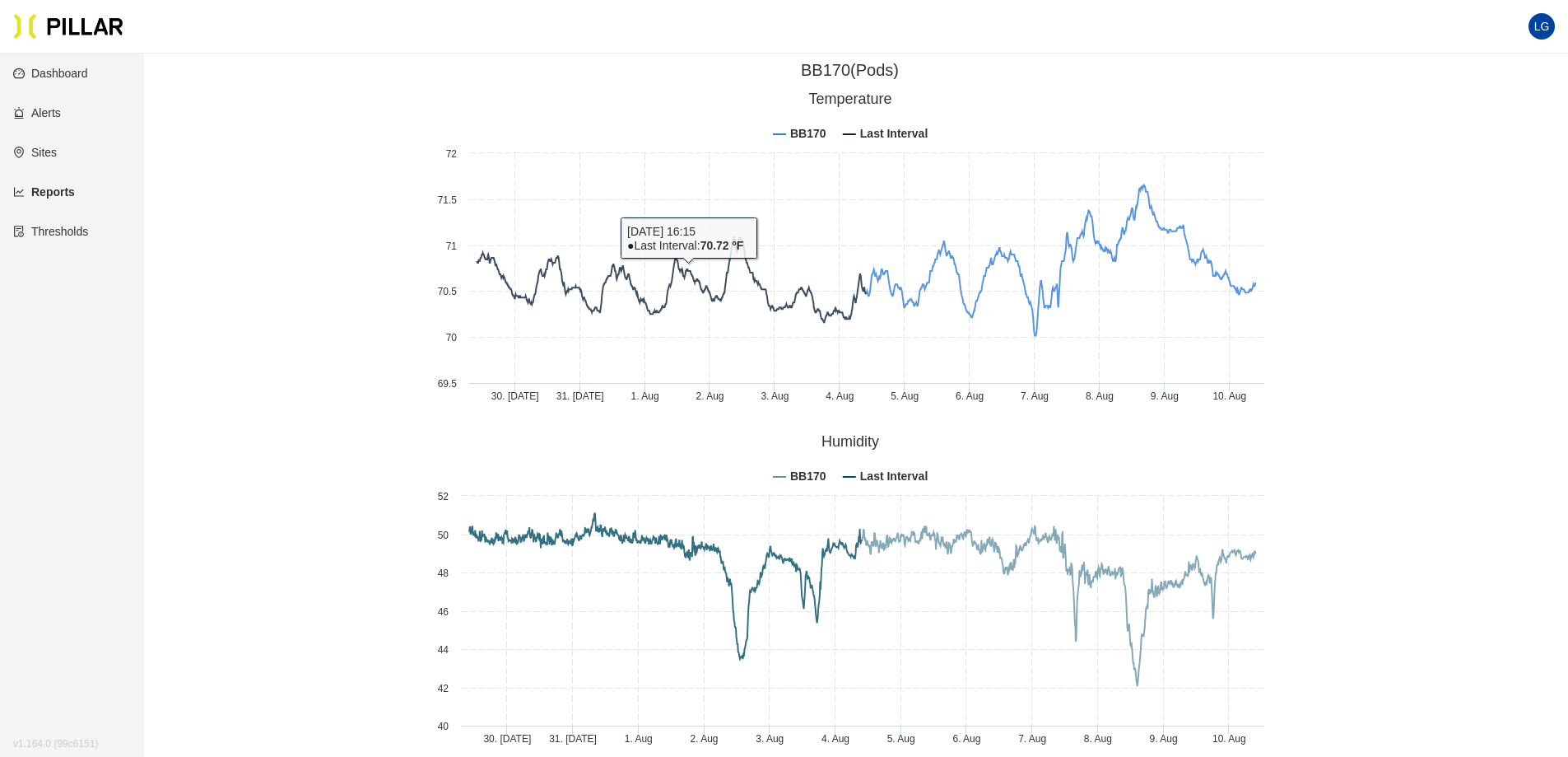
scroll to position [902, 0]
